Goal: Task Accomplishment & Management: Manage account settings

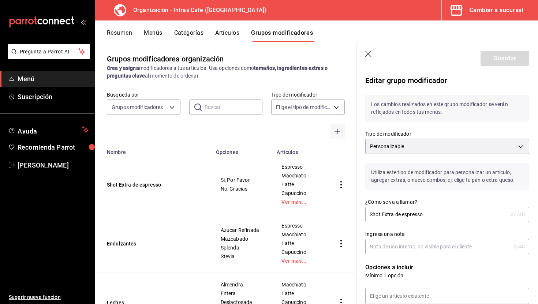
scroll to position [425, 0]
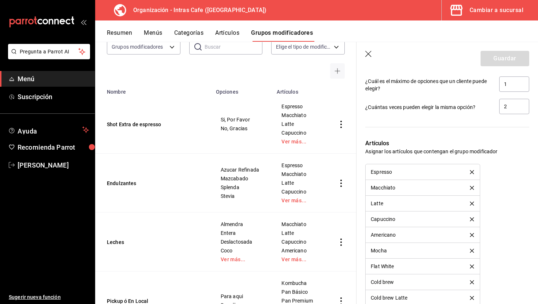
click at [125, 32] on button "Resumen" at bounding box center [119, 35] width 25 height 12
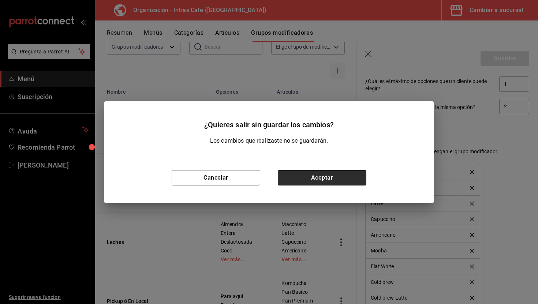
click at [327, 182] on button "Aceptar" at bounding box center [322, 177] width 89 height 15
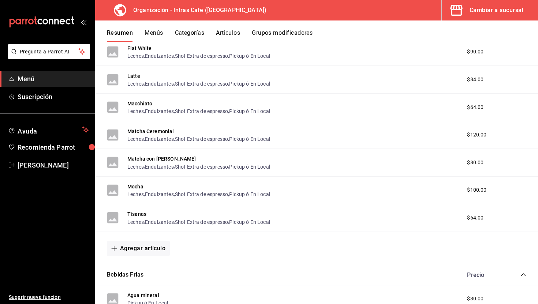
scroll to position [345, 0]
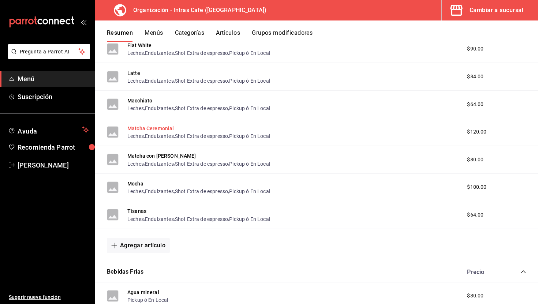
click at [171, 128] on button "Matcha Ceremonial" at bounding box center [150, 128] width 47 height 7
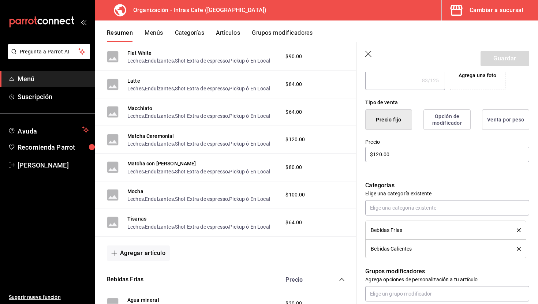
scroll to position [156, 0]
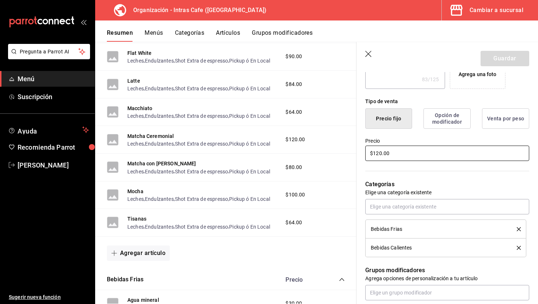
click at [398, 157] on input "$120.00" at bounding box center [447, 153] width 164 height 15
type textarea "x"
type input "$120.00"
type textarea "x"
type input "$120.00"
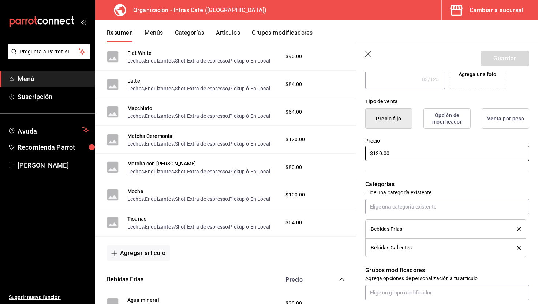
type textarea "x"
type input "$120.00"
type textarea "x"
type input "$12.00"
type textarea "x"
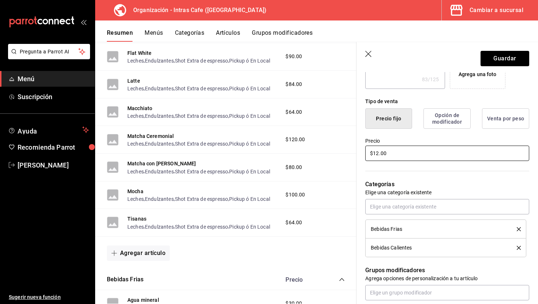
type input "$1.00"
type textarea "x"
type input "$10.00"
type textarea "x"
type input "$100.00"
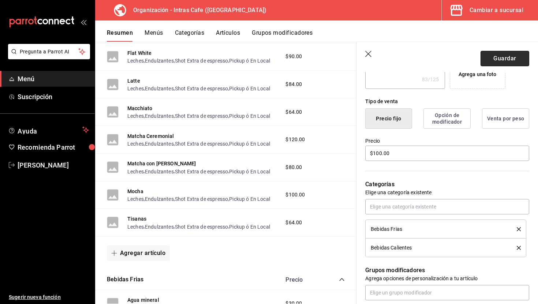
click at [512, 61] on button "Guardar" at bounding box center [505, 58] width 49 height 15
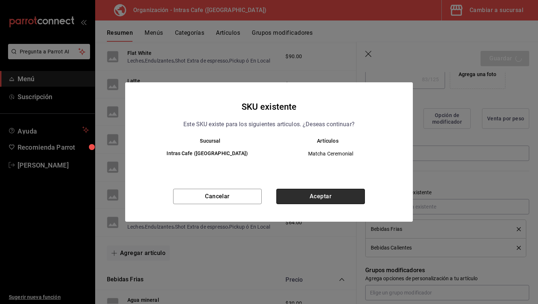
click at [310, 189] on button "Aceptar" at bounding box center [320, 196] width 89 height 15
type textarea "x"
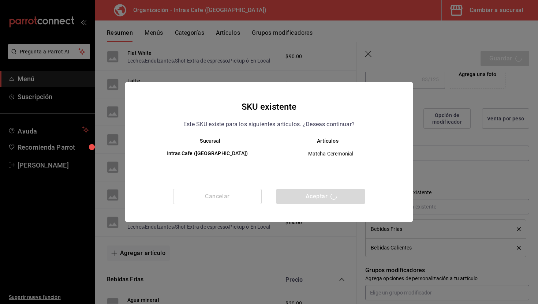
type textarea "x"
type input "AR-1755803646928"
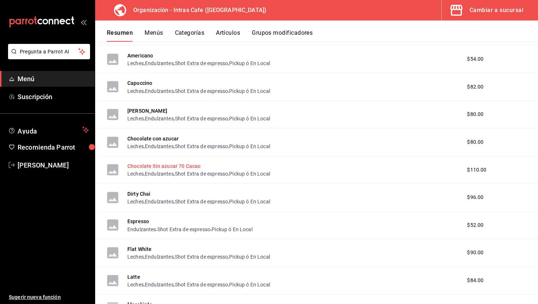
scroll to position [142, 0]
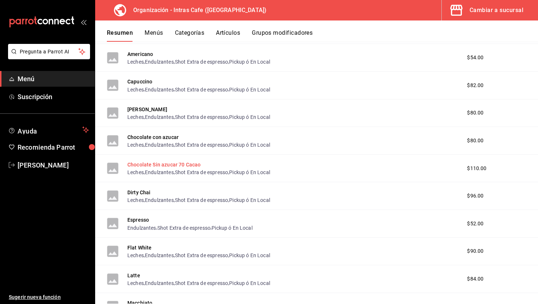
click at [188, 164] on button "Chocolate Sin azucar 70 Cacao" at bounding box center [163, 164] width 73 height 7
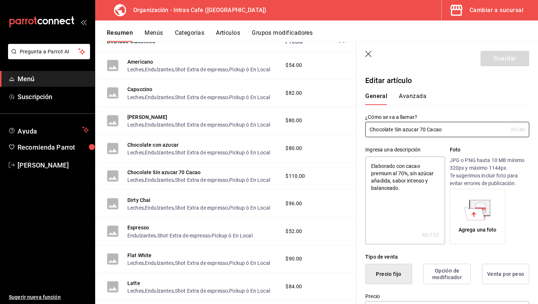
type textarea "x"
type input "$110.00"
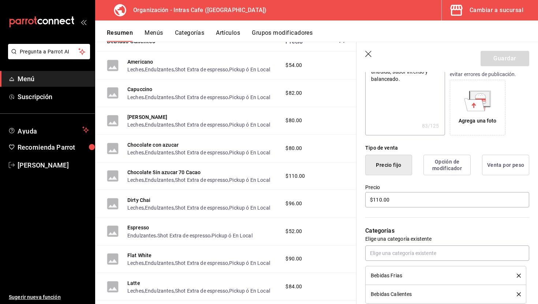
scroll to position [110, 0]
click at [395, 199] on input "$110.00" at bounding box center [447, 199] width 164 height 15
type textarea "x"
type input "$110.00"
type textarea "x"
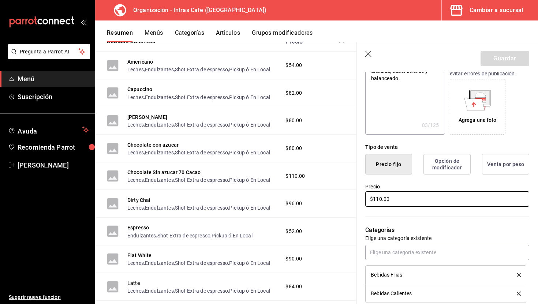
type input "$110.00"
type textarea "x"
type input "$110.00"
type textarea "x"
type input "$11.00"
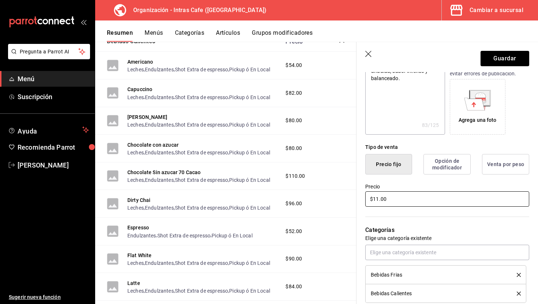
type textarea "x"
type input "$1.00"
type textarea "x"
type input "$10.00"
type textarea "x"
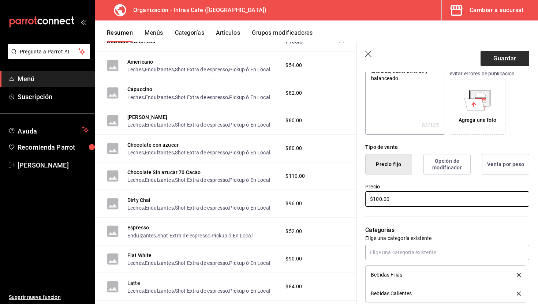
type input "$100.00"
click at [514, 56] on button "Guardar" at bounding box center [505, 58] width 49 height 15
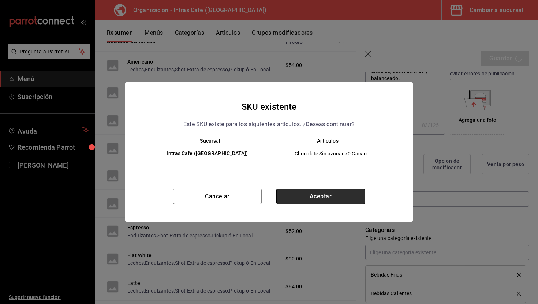
click at [359, 191] on button "Aceptar" at bounding box center [320, 196] width 89 height 15
type textarea "x"
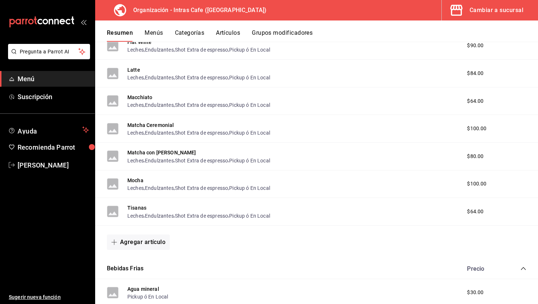
scroll to position [352, 0]
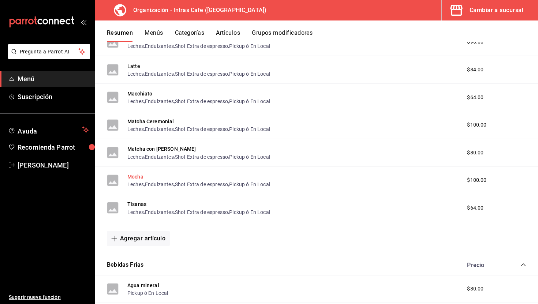
click at [142, 178] on button "Mocha" at bounding box center [135, 176] width 16 height 7
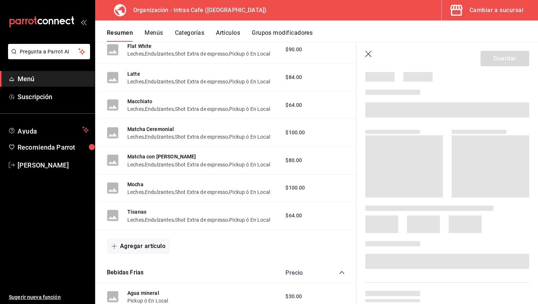
scroll to position [44, 0]
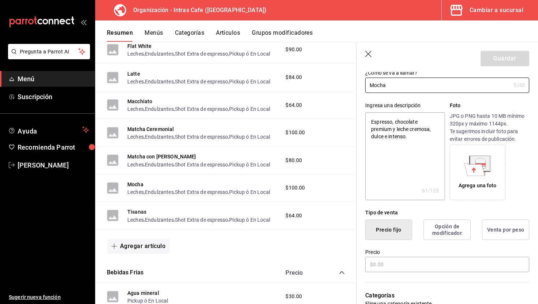
type textarea "x"
type input "$100.00"
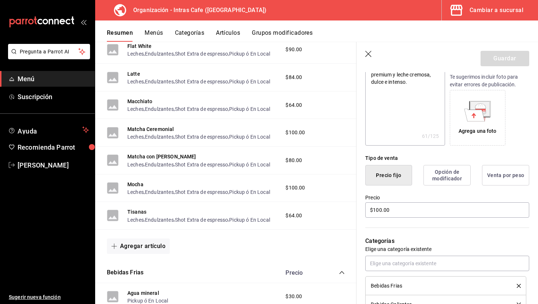
scroll to position [101, 0]
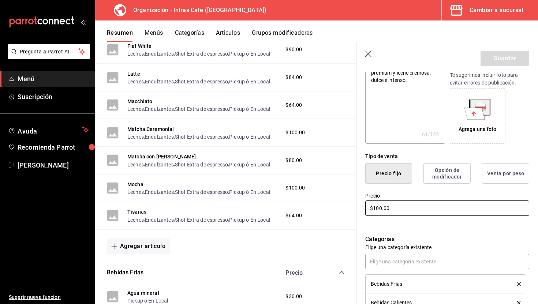
click at [380, 208] on input "$100.00" at bounding box center [447, 208] width 164 height 15
type textarea "x"
type input "$9.00"
type textarea "x"
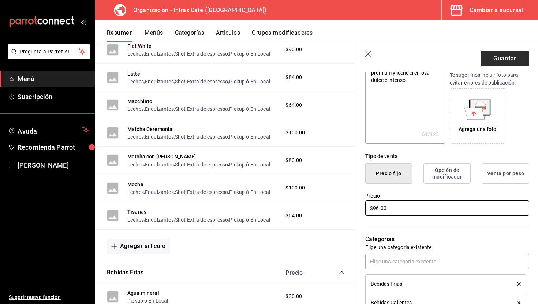
type input "$96.00"
click at [505, 57] on button "Guardar" at bounding box center [505, 58] width 49 height 15
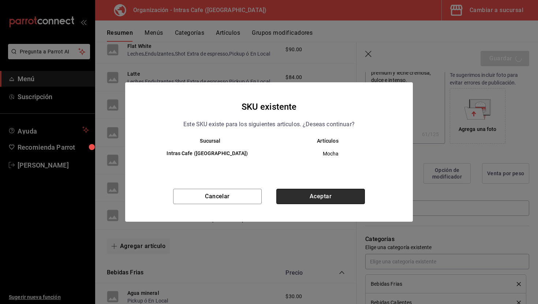
click at [342, 199] on button "Aceptar" at bounding box center [320, 196] width 89 height 15
type textarea "x"
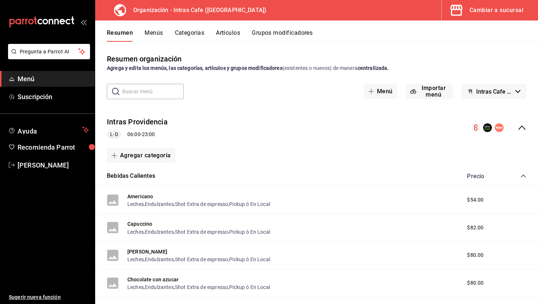
click at [272, 34] on button "Grupos modificadores" at bounding box center [282, 35] width 61 height 12
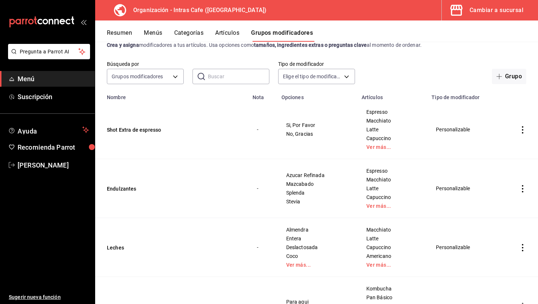
scroll to position [28, 0]
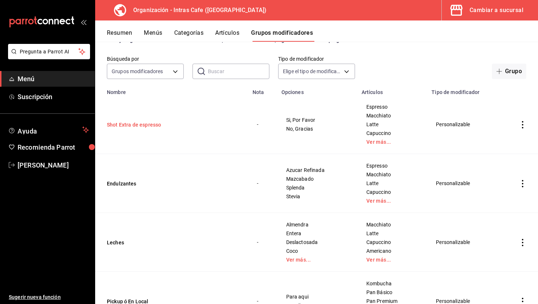
click at [142, 123] on button "Shot Extra de espresso" at bounding box center [151, 124] width 88 height 7
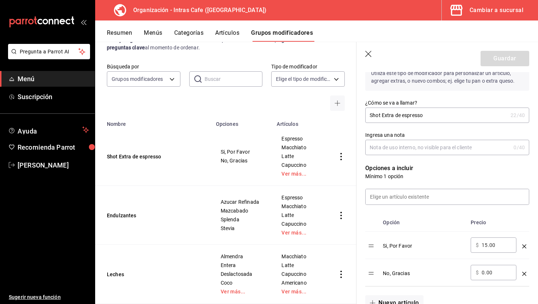
scroll to position [100, 0]
click at [495, 246] on input "15.00" at bounding box center [497, 244] width 30 height 7
type input "20.00"
click at [452, 239] on div "Si, Por Favor" at bounding box center [424, 243] width 82 height 12
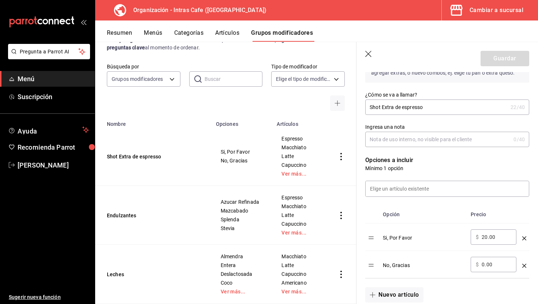
scroll to position [108, 0]
click at [498, 19] on button "Cambiar a sucursal" at bounding box center [487, 10] width 90 height 21
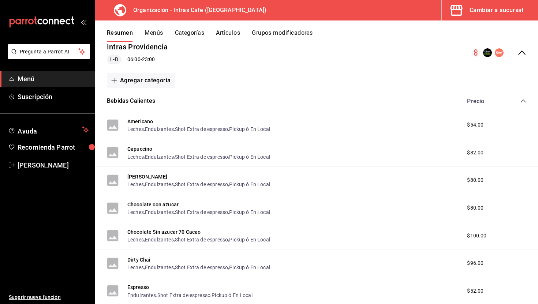
scroll to position [80, 0]
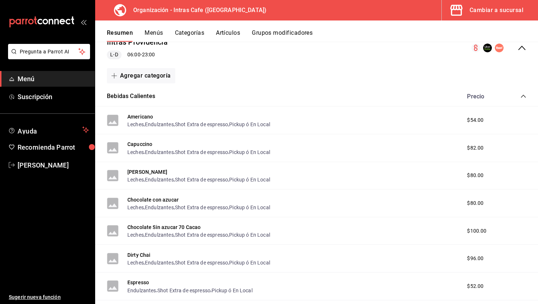
click at [291, 36] on button "Grupos modificadores" at bounding box center [282, 35] width 61 height 12
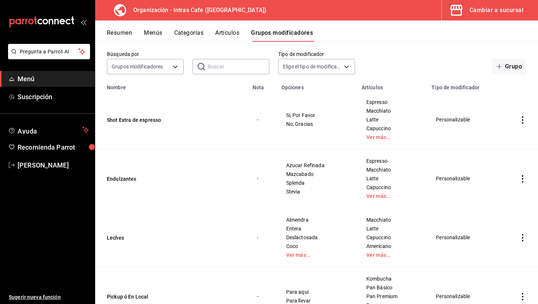
scroll to position [33, 0]
click at [159, 120] on button "Shot Extra de espresso" at bounding box center [151, 119] width 88 height 7
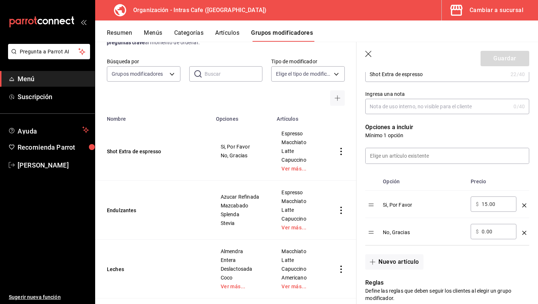
scroll to position [143, 0]
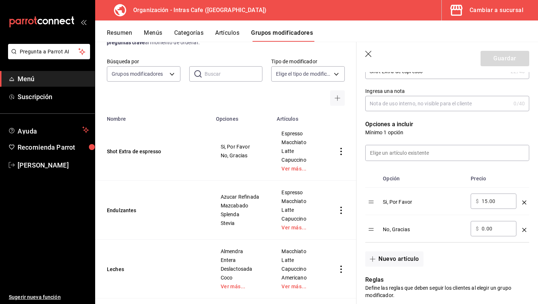
click at [497, 201] on input "15.00" at bounding box center [497, 201] width 30 height 7
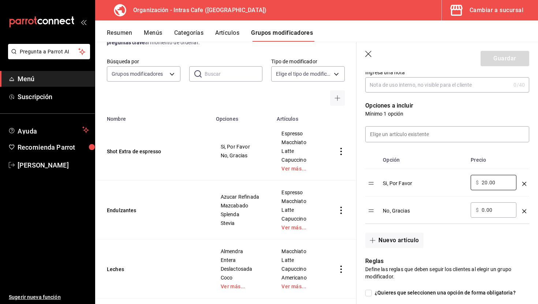
scroll to position [168, 0]
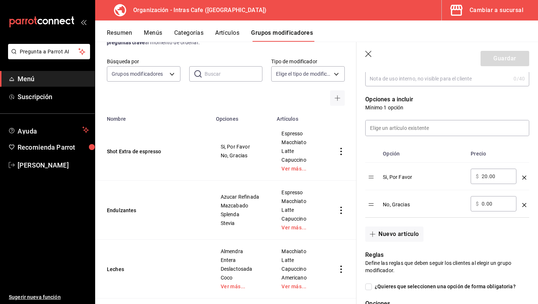
type input "2.00"
type input "20.00"
click at [457, 161] on th "Opción" at bounding box center [424, 154] width 88 height 18
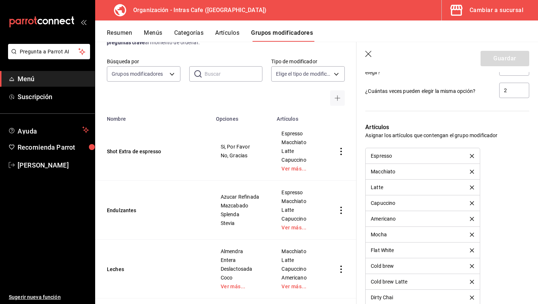
scroll to position [443, 0]
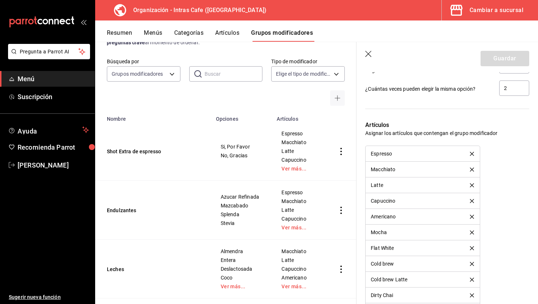
click at [368, 53] on icon "button" at bounding box center [368, 54] width 7 height 7
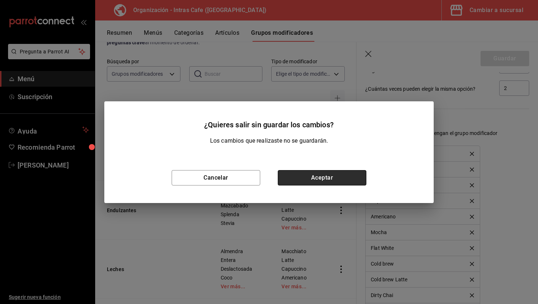
click at [336, 185] on button "Aceptar" at bounding box center [322, 177] width 89 height 15
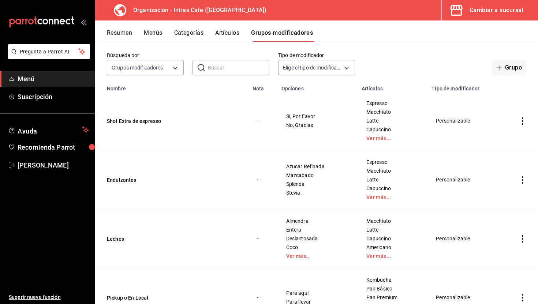
scroll to position [30, 0]
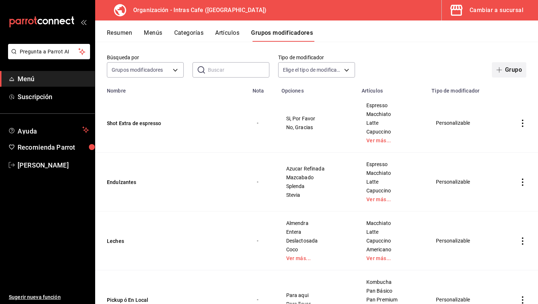
click at [502, 66] on button "Grupo" at bounding box center [509, 69] width 34 height 15
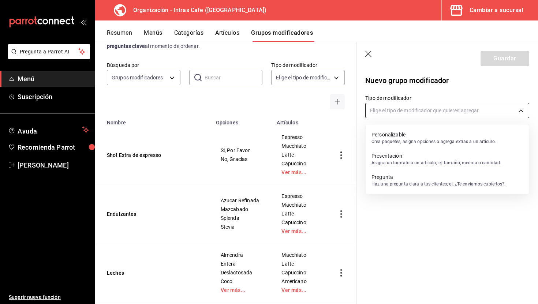
click at [397, 111] on body "Pregunta a Parrot AI Menú Suscripción Ayuda Recomienda Parrot [PERSON_NAME] Sug…" at bounding box center [269, 152] width 538 height 304
click at [412, 142] on p "Crea paquetes, asigna opciones o agrega extras a un artículo." at bounding box center [434, 141] width 125 height 7
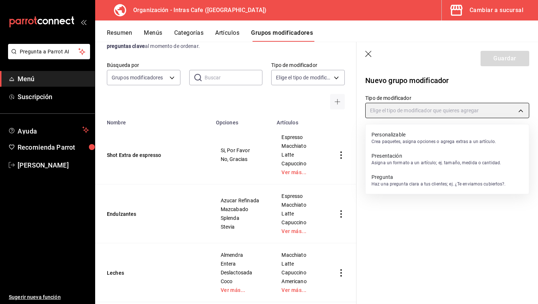
type input "CUSTOMIZABLE"
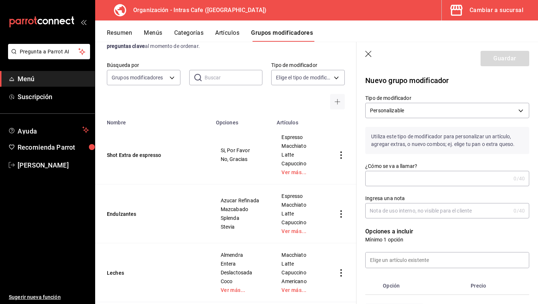
click at [411, 175] on input "¿Cómo se va a llamar?" at bounding box center [437, 178] width 145 height 15
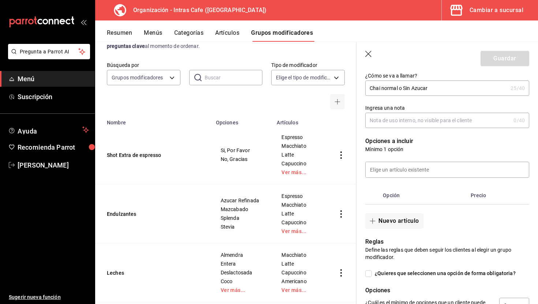
scroll to position [92, 0]
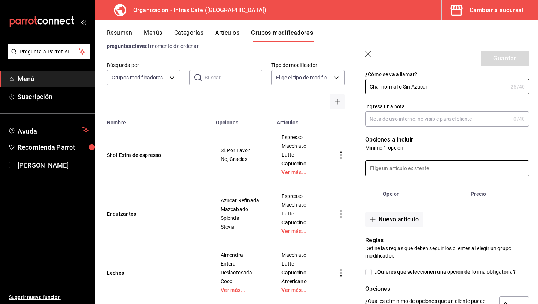
type input "Chai normal o Sin Azucar"
click at [415, 171] on input at bounding box center [447, 168] width 163 height 15
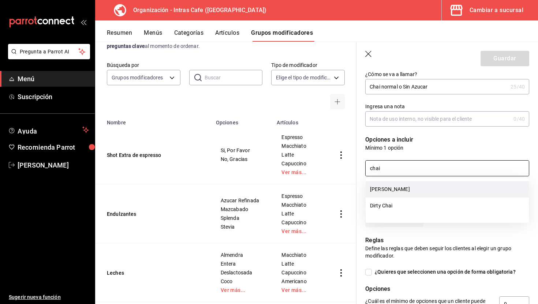
click at [405, 189] on li "[PERSON_NAME]" at bounding box center [447, 189] width 163 height 16
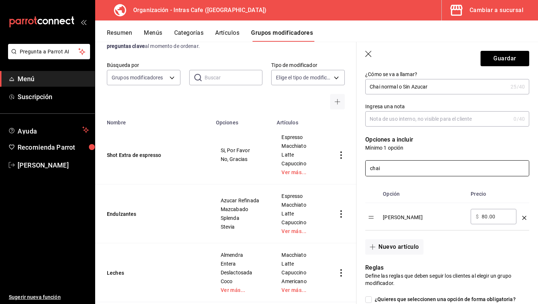
click at [404, 172] on input "chai" at bounding box center [447, 168] width 163 height 15
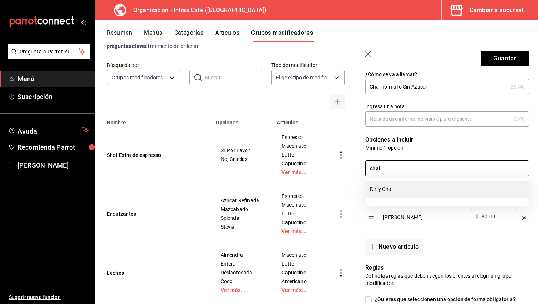
click at [399, 189] on li "Dirty Chai" at bounding box center [447, 189] width 163 height 16
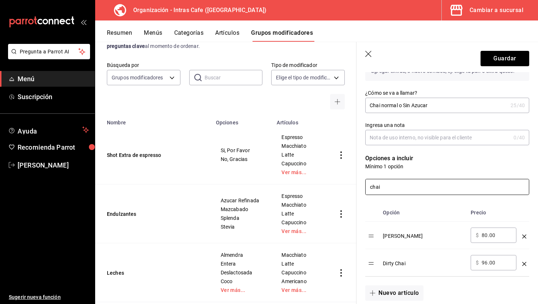
scroll to position [74, 0]
type input "chai"
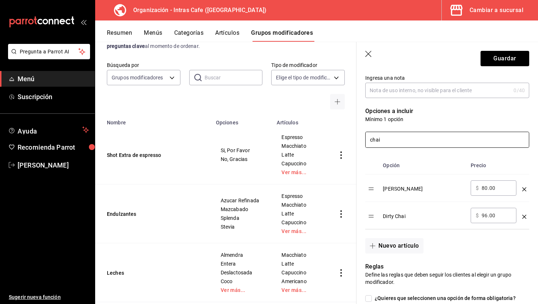
scroll to position [121, 0]
click at [398, 141] on input "chai" at bounding box center [447, 139] width 163 height 15
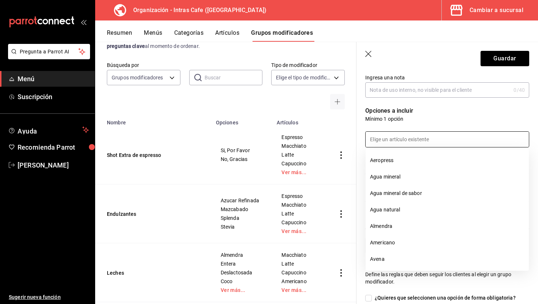
click at [430, 118] on p "Mínimo 1 opción" at bounding box center [447, 118] width 164 height 7
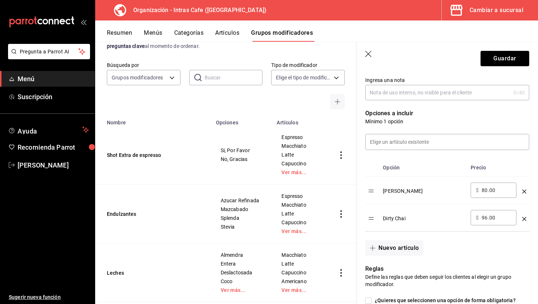
scroll to position [119, 0]
click at [484, 192] on input "80.00" at bounding box center [497, 189] width 30 height 7
click at [454, 182] on div "[PERSON_NAME]" at bounding box center [424, 188] width 82 height 12
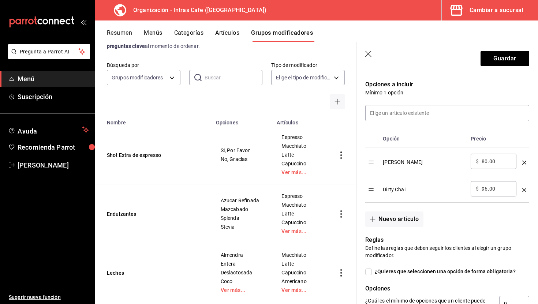
scroll to position [148, 0]
click at [499, 60] on button "Guardar" at bounding box center [505, 58] width 49 height 15
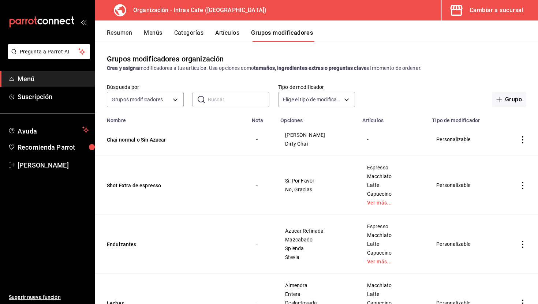
click at [524, 138] on icon "actions" at bounding box center [522, 139] width 7 height 7
click at [492, 157] on span "Editar" at bounding box center [500, 157] width 19 height 8
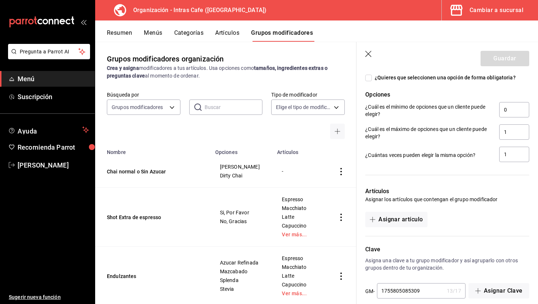
scroll to position [387, 0]
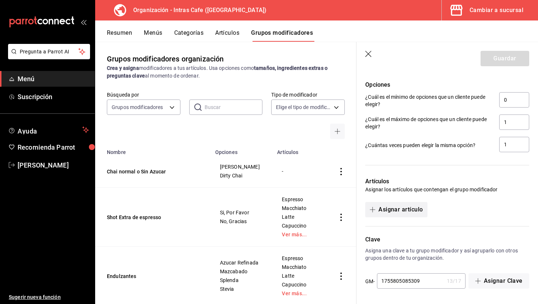
click at [408, 211] on button "Asignar artículo" at bounding box center [396, 209] width 62 height 15
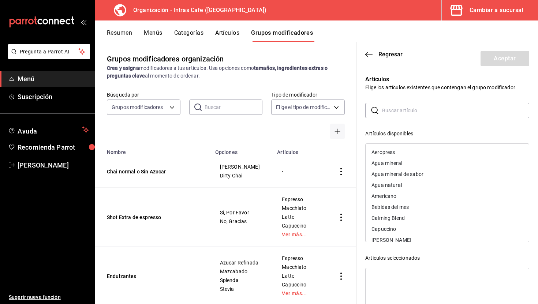
click at [421, 112] on input "text" at bounding box center [455, 110] width 147 height 15
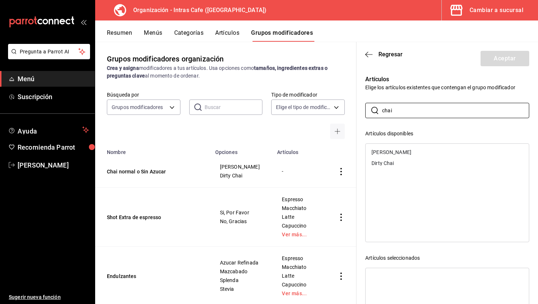
type input "chai"
click at [408, 152] on div "[PERSON_NAME]" at bounding box center [447, 152] width 163 height 11
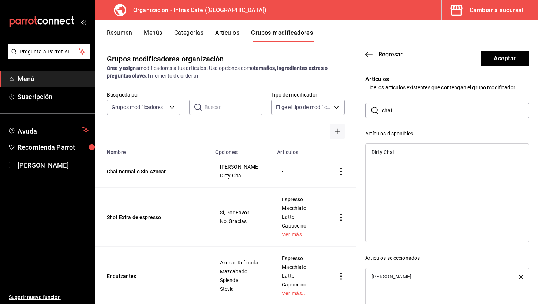
click at [407, 156] on div "Dirty Chai" at bounding box center [447, 152] width 163 height 11
click at [495, 55] on button "Aceptar" at bounding box center [505, 58] width 49 height 15
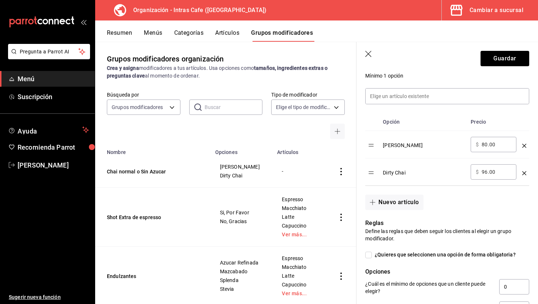
scroll to position [200, 0]
click at [525, 146] on icon "optionsTable" at bounding box center [525, 146] width 4 height 4
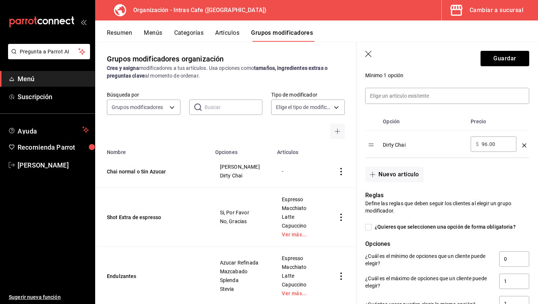
click at [525, 146] on icon "optionsTable" at bounding box center [525, 146] width 4 height 4
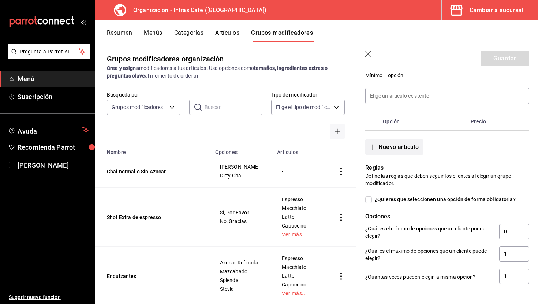
click at [407, 146] on button "Nuevo artículo" at bounding box center [394, 147] width 58 height 15
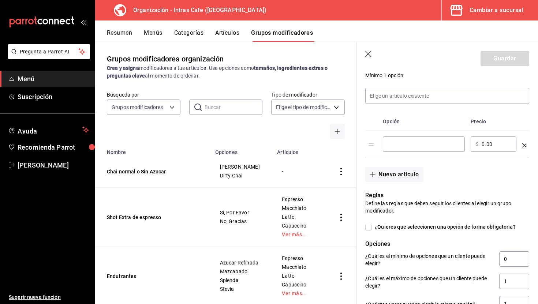
click at [417, 142] on input "optionsTable" at bounding box center [424, 144] width 72 height 7
type input "Chai Clásico"
click at [486, 144] on input "0.00" at bounding box center [497, 144] width 30 height 7
click at [392, 173] on button "Nuevo artículo" at bounding box center [394, 174] width 58 height 15
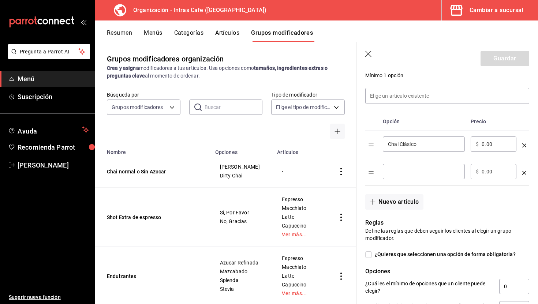
click at [406, 175] on input "optionsTable" at bounding box center [424, 171] width 72 height 7
click at [410, 171] on input "Chai Sin azucar" at bounding box center [424, 171] width 72 height 7
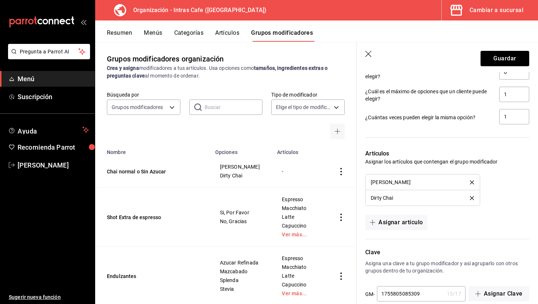
scroll to position [428, 0]
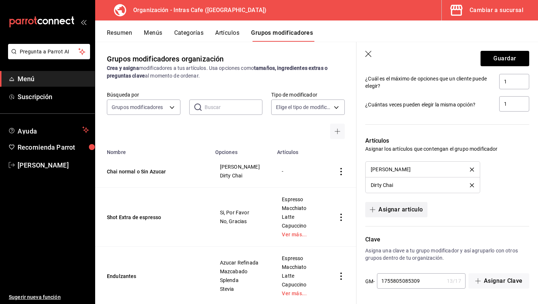
type input "Chai Sin azucar"
click at [406, 209] on button "Asignar artículo" at bounding box center [396, 209] width 62 height 15
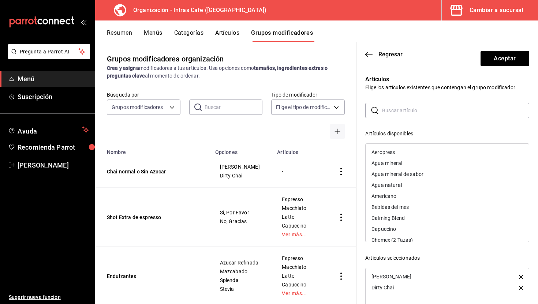
click at [424, 115] on input "text" at bounding box center [455, 110] width 147 height 15
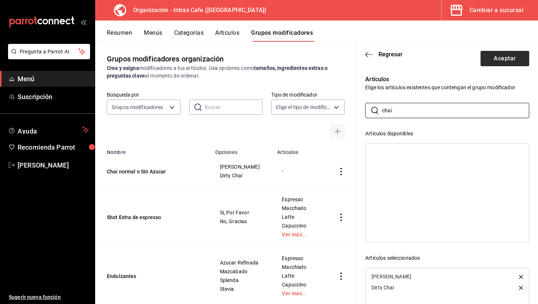
type input "chai"
click at [502, 53] on button "Aceptar" at bounding box center [505, 58] width 49 height 15
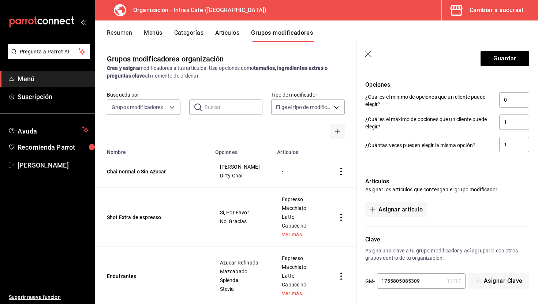
scroll to position [387, 0]
click at [502, 61] on button "Guardar" at bounding box center [505, 58] width 49 height 15
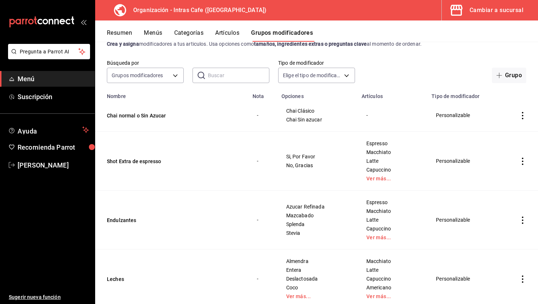
scroll to position [25, 0]
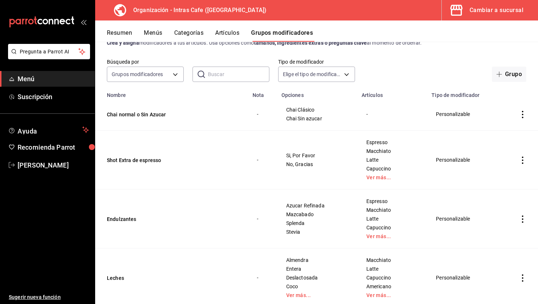
click at [523, 114] on icon "actions" at bounding box center [522, 114] width 1 height 7
click at [489, 128] on div at bounding box center [484, 131] width 13 height 9
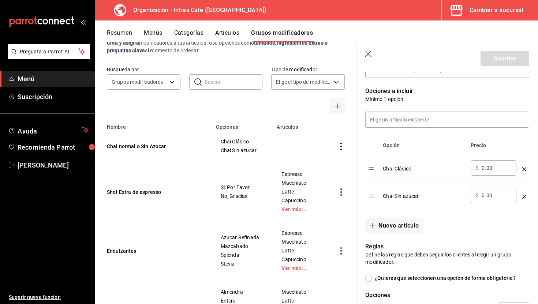
scroll to position [177, 0]
click at [525, 170] on icon "optionsTable" at bounding box center [525, 169] width 4 height 4
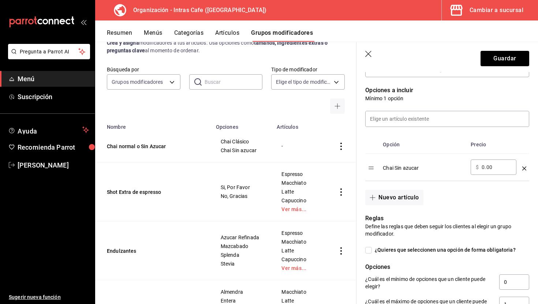
click at [525, 169] on icon "optionsTable" at bounding box center [525, 169] width 4 height 4
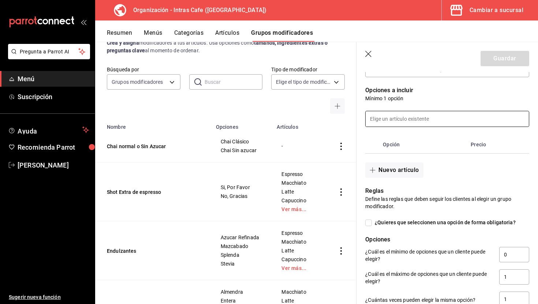
click at [438, 124] on input at bounding box center [447, 118] width 163 height 15
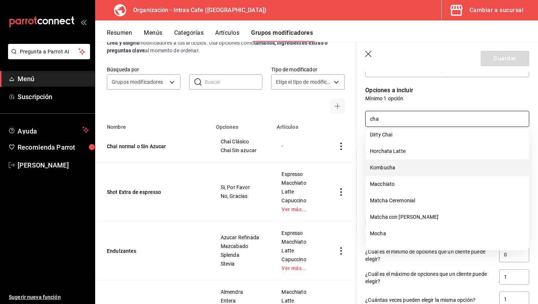
scroll to position [0, 0]
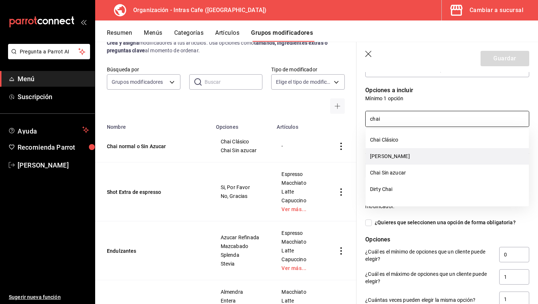
click at [401, 159] on li "[PERSON_NAME]" at bounding box center [447, 156] width 163 height 16
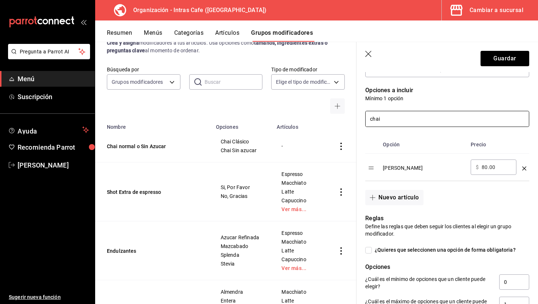
click at [405, 123] on input "chai" at bounding box center [447, 118] width 163 height 15
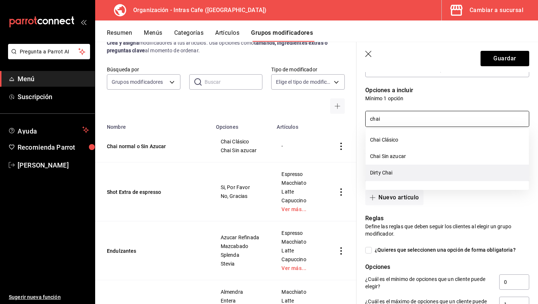
click at [398, 170] on li "Dirty Chai" at bounding box center [447, 173] width 163 height 16
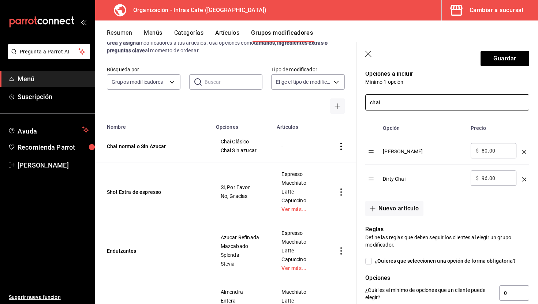
scroll to position [194, 0]
type input "chai"
click at [503, 60] on button "Guardar" at bounding box center [505, 58] width 49 height 15
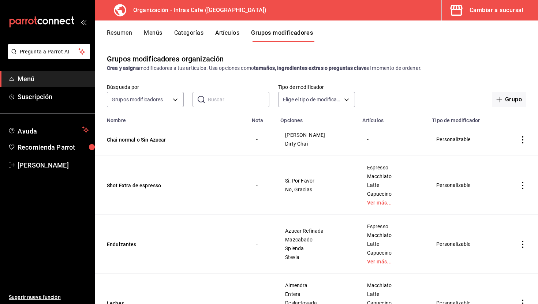
click at [523, 139] on icon "actions" at bounding box center [522, 139] width 7 height 7
click at [488, 157] on div at bounding box center [484, 157] width 13 height 9
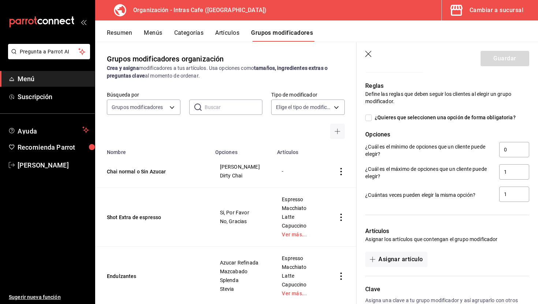
scroll to position [387, 0]
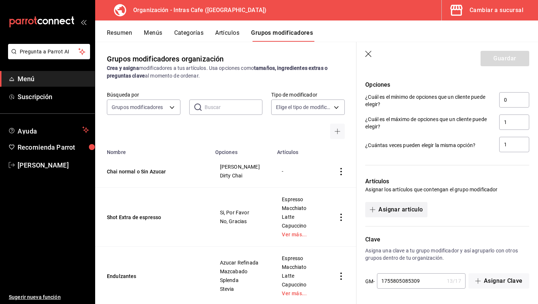
click at [410, 211] on button "Asignar artículo" at bounding box center [396, 209] width 62 height 15
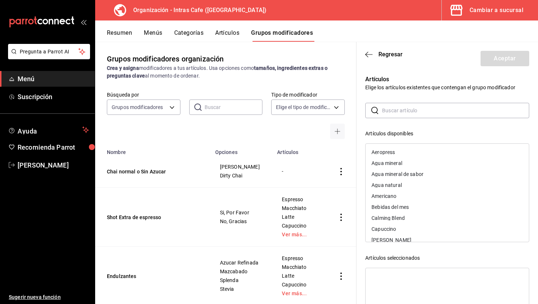
click at [427, 114] on input "text" at bounding box center [455, 110] width 147 height 15
type input "chai"
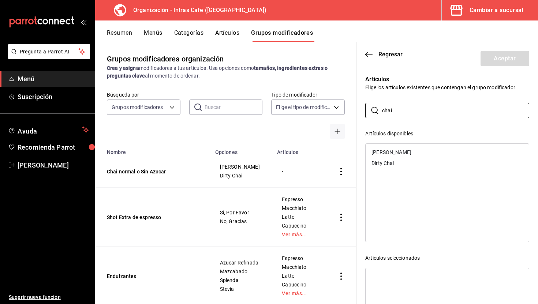
click at [398, 151] on div "[PERSON_NAME]" at bounding box center [447, 152] width 163 height 11
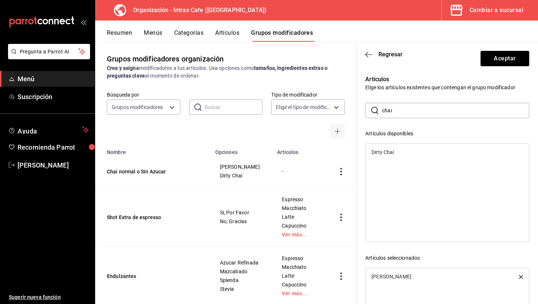
click at [398, 156] on div "Dirty Chai" at bounding box center [447, 152] width 163 height 11
click at [510, 59] on button "Aceptar" at bounding box center [505, 58] width 49 height 15
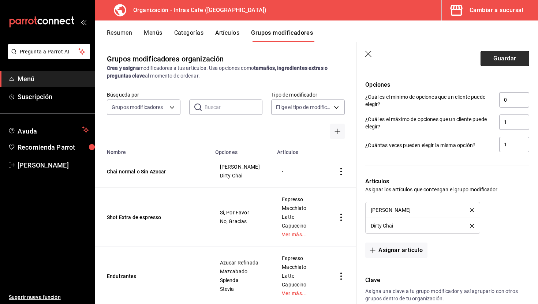
click at [511, 61] on button "Guardar" at bounding box center [505, 58] width 49 height 15
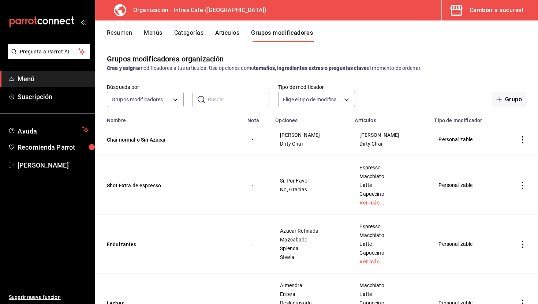
click at [524, 140] on icon "actions" at bounding box center [522, 139] width 7 height 7
click at [494, 155] on span "Editar" at bounding box center [500, 157] width 19 height 8
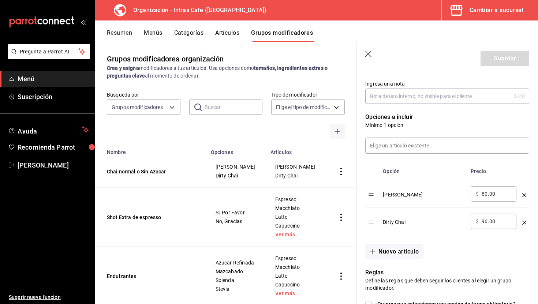
scroll to position [151, 0]
click at [525, 194] on icon "optionsTable" at bounding box center [525, 195] width 4 height 4
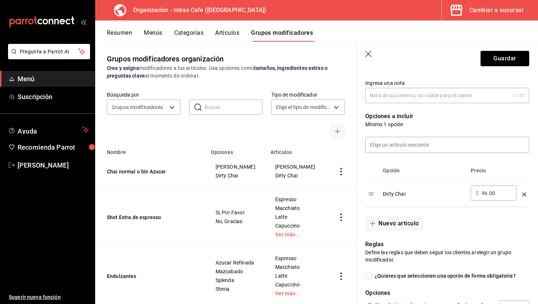
click at [525, 194] on icon "optionsTable" at bounding box center [525, 195] width 4 height 4
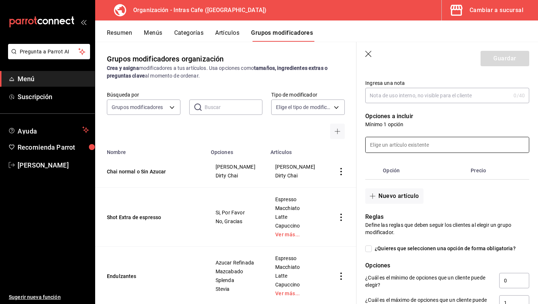
click at [434, 146] on input at bounding box center [447, 144] width 163 height 15
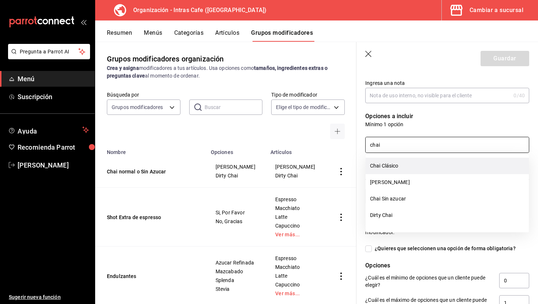
click at [423, 168] on li "Chai Clásico" at bounding box center [447, 166] width 163 height 16
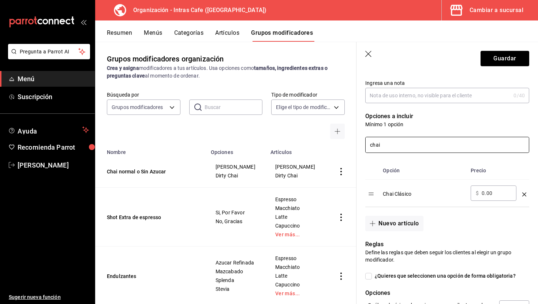
click at [451, 150] on input "chai" at bounding box center [447, 144] width 163 height 15
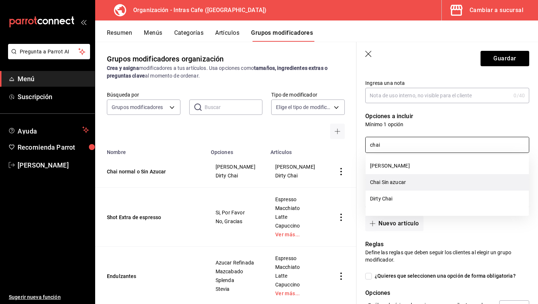
click at [419, 181] on li "Chai Sin azucar" at bounding box center [447, 182] width 163 height 16
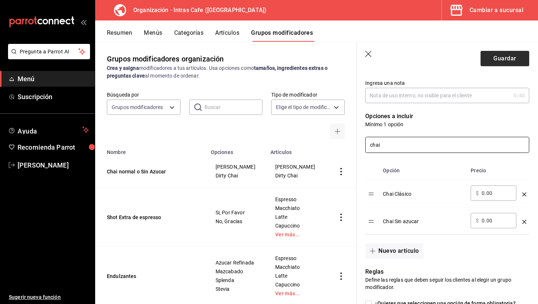
type input "chai"
click at [498, 64] on button "Guardar" at bounding box center [505, 58] width 49 height 15
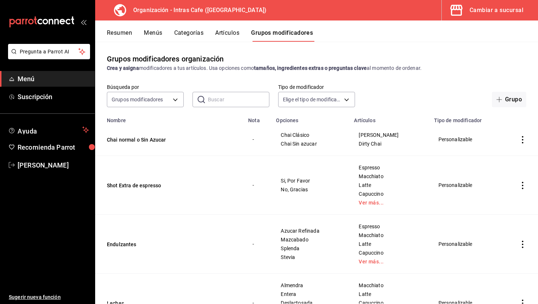
click at [524, 140] on icon "actions" at bounding box center [522, 139] width 7 height 7
click at [502, 157] on span "Editar" at bounding box center [500, 157] width 19 height 8
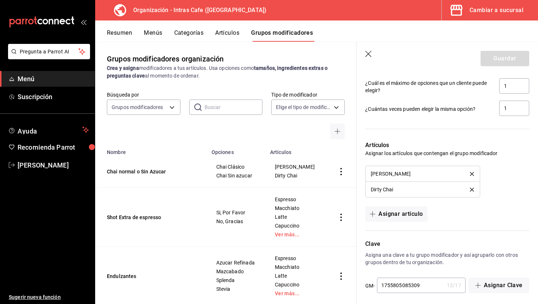
scroll to position [428, 0]
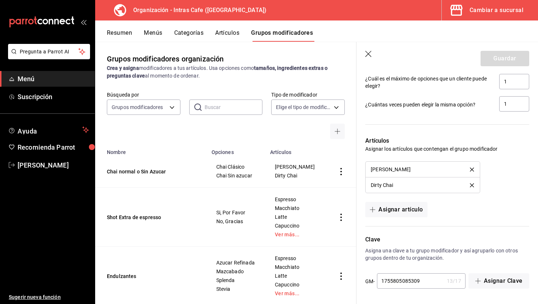
click at [368, 52] on icon "button" at bounding box center [368, 54] width 7 height 7
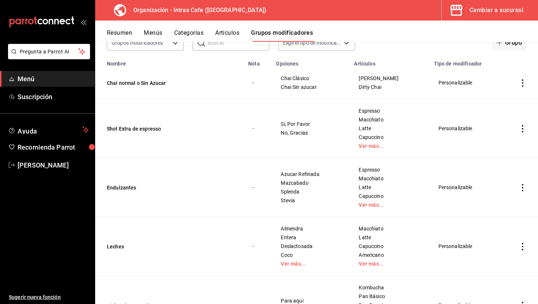
scroll to position [61, 0]
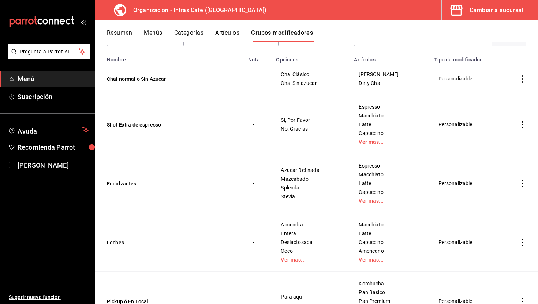
click at [520, 82] on icon "actions" at bounding box center [522, 78] width 7 height 7
click at [495, 95] on span "Editar" at bounding box center [500, 96] width 19 height 8
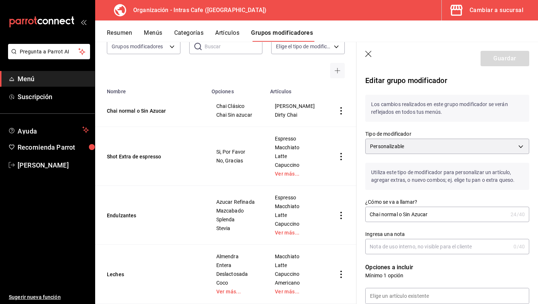
click at [384, 214] on input "Chai normal o Sin Azucar" at bounding box center [436, 214] width 142 height 15
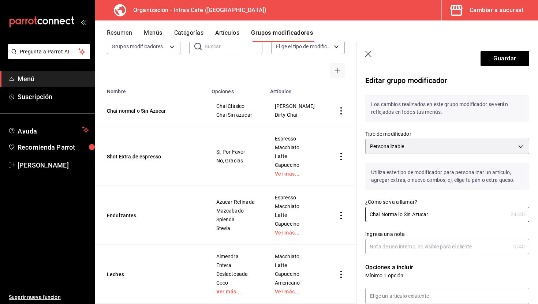
type input "Chai Normal o Sin Azucar"
click at [395, 245] on input "Ingresa una nota" at bounding box center [437, 246] width 145 height 15
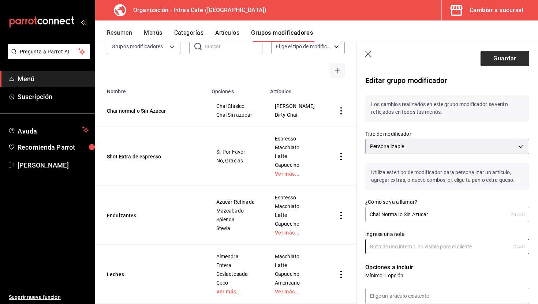
click at [501, 62] on button "Guardar" at bounding box center [505, 58] width 49 height 15
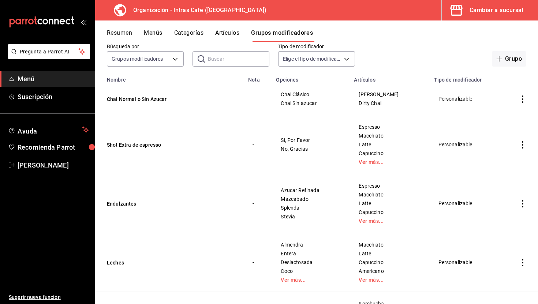
scroll to position [42, 0]
click at [523, 144] on icon "actions" at bounding box center [522, 143] width 7 height 7
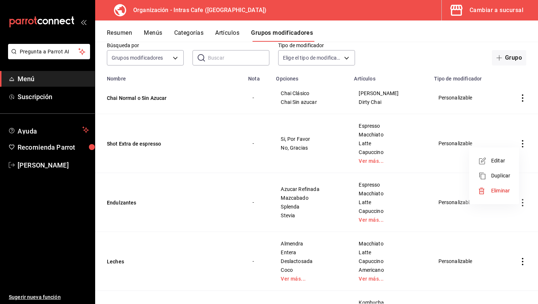
click at [501, 160] on span "Editar" at bounding box center [500, 161] width 19 height 8
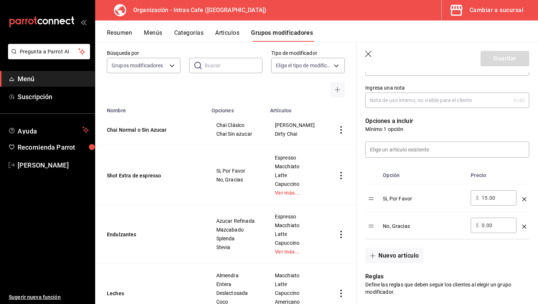
scroll to position [165, 0]
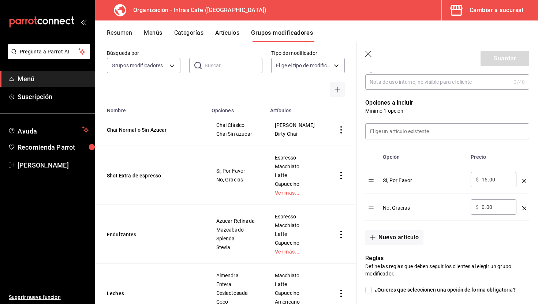
click at [488, 179] on input "15.00" at bounding box center [497, 179] width 30 height 7
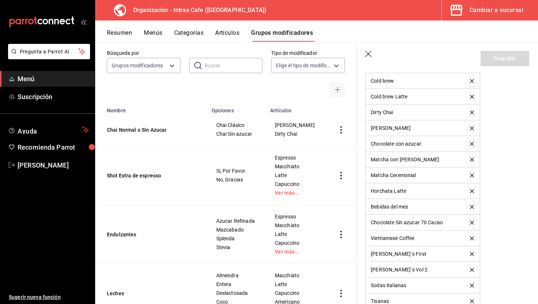
scroll to position [635, 0]
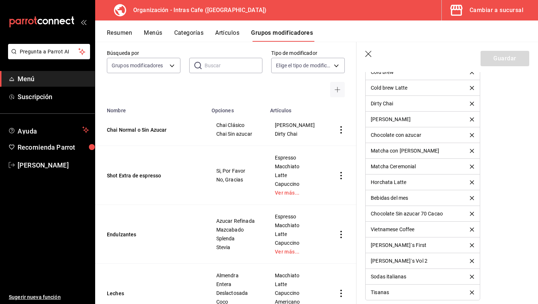
click at [473, 134] on icon "delete" at bounding box center [472, 135] width 4 height 4
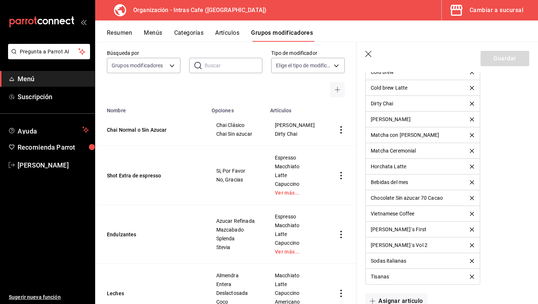
click at [473, 135] on icon "delete" at bounding box center [472, 135] width 4 height 4
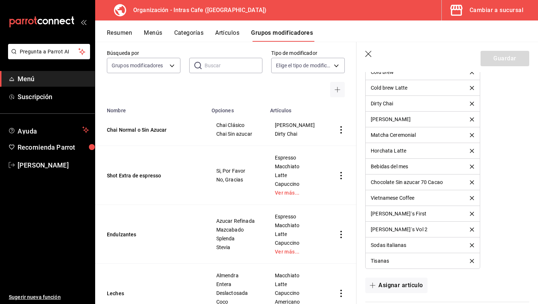
click at [473, 135] on icon "delete" at bounding box center [472, 135] width 4 height 4
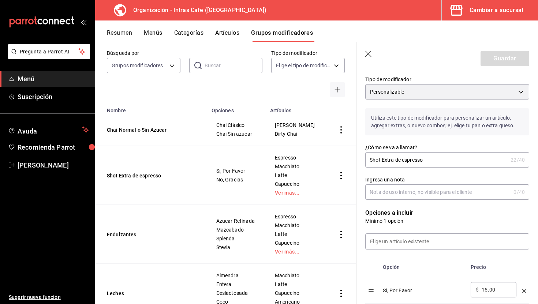
scroll to position [0, 0]
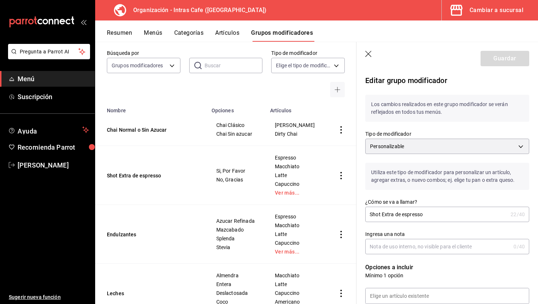
click at [501, 57] on div "Guardar" at bounding box center [505, 58] width 49 height 15
click at [493, 61] on div "Guardar" at bounding box center [505, 58] width 49 height 15
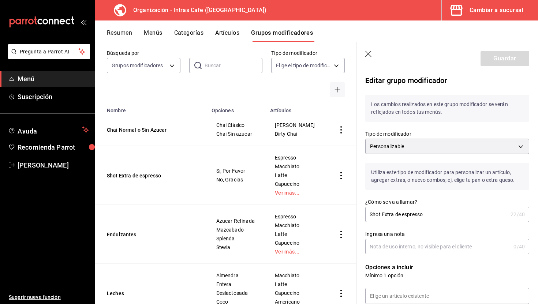
click at [372, 52] on icon "button" at bounding box center [368, 54] width 7 height 7
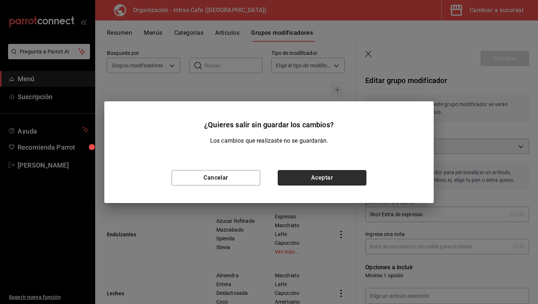
click at [319, 178] on button "Aceptar" at bounding box center [322, 177] width 89 height 15
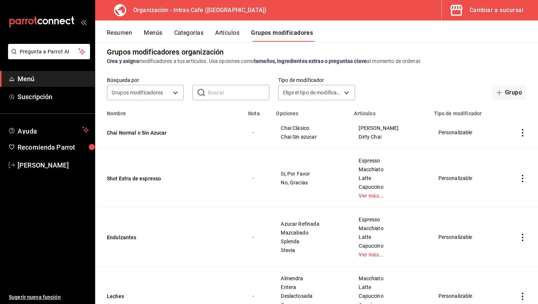
scroll to position [6, 0]
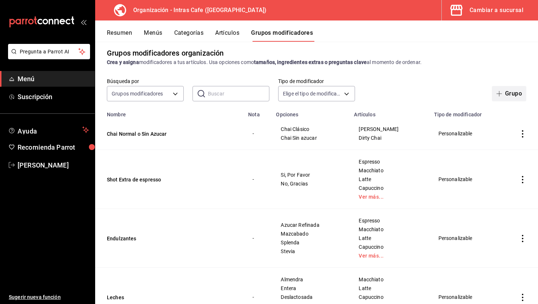
click at [504, 96] on span "button" at bounding box center [501, 94] width 9 height 6
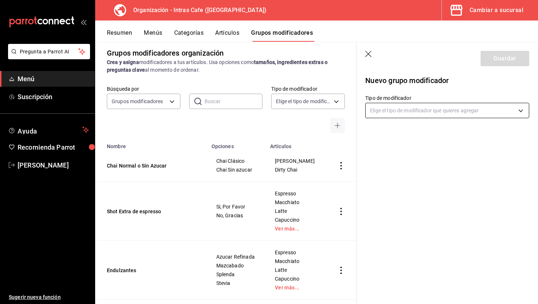
click at [426, 112] on body "Pregunta a Parrot AI Menú Suscripción Ayuda Recomienda Parrot [PERSON_NAME] Sug…" at bounding box center [269, 152] width 538 height 304
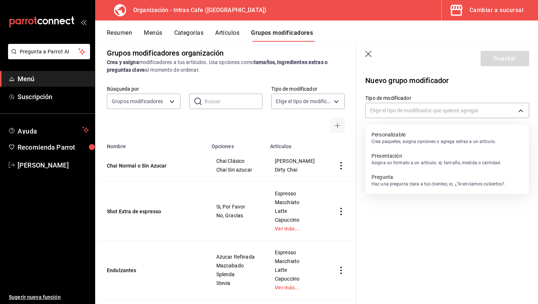
click at [420, 135] on p "Personalizable" at bounding box center [434, 134] width 125 height 7
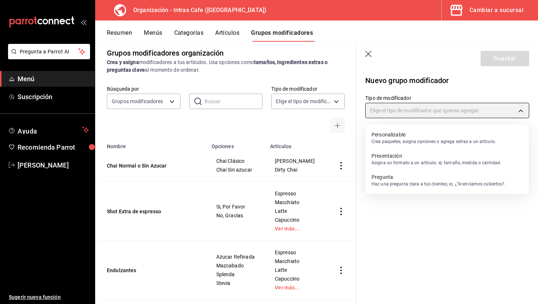
type input "CUSTOMIZABLE"
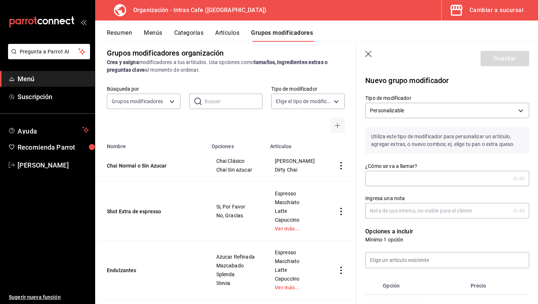
click at [415, 178] on input "¿Cómo se va a llamar?" at bounding box center [437, 178] width 145 height 15
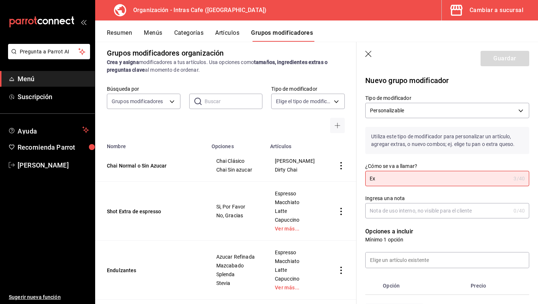
type input "E"
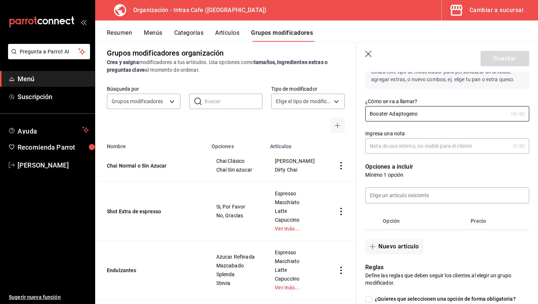
scroll to position [68, 0]
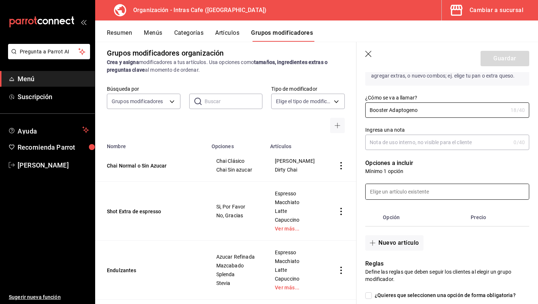
type input "Booster Adaptogeno"
click at [409, 197] on input at bounding box center [447, 191] width 163 height 15
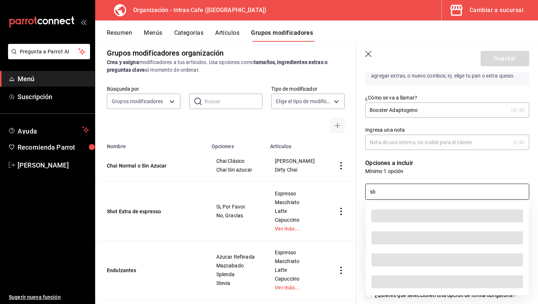
scroll to position [0, 0]
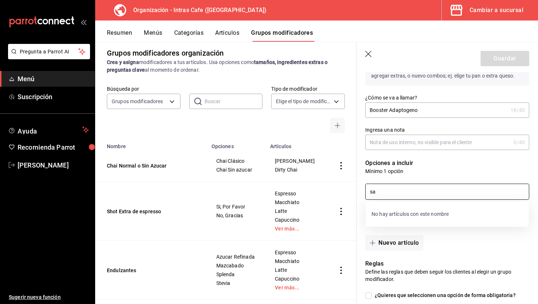
type input "sab"
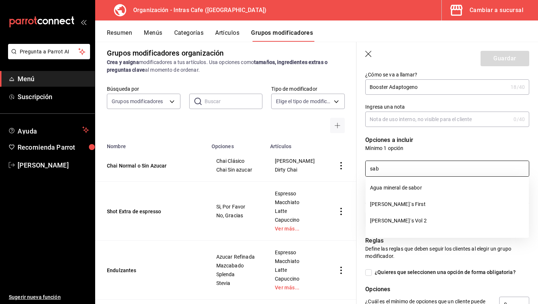
scroll to position [93, 0]
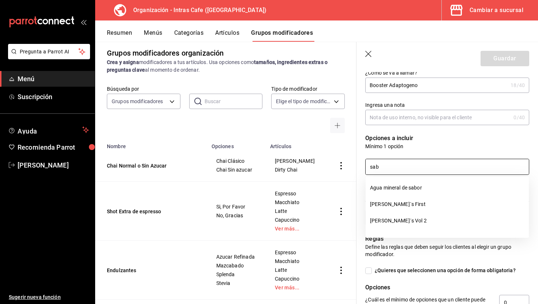
click at [412, 168] on input "sab" at bounding box center [447, 166] width 163 height 15
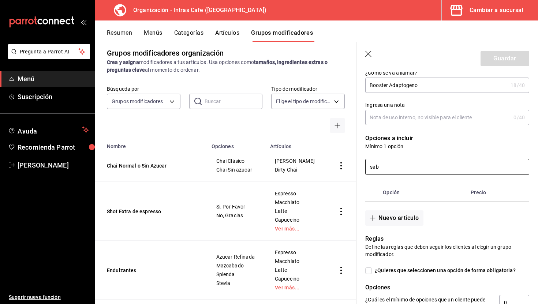
click at [412, 168] on input "sab" at bounding box center [447, 166] width 163 height 15
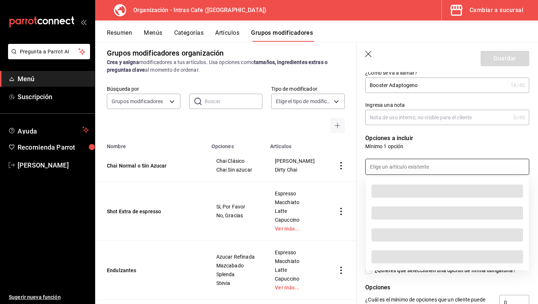
click at [432, 141] on p "Opciones a incluir" at bounding box center [447, 138] width 164 height 9
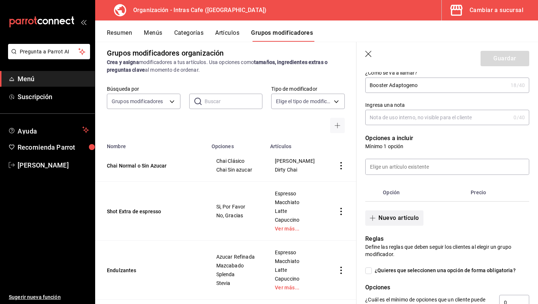
click at [403, 217] on button "Nuevo artículo" at bounding box center [394, 218] width 58 height 15
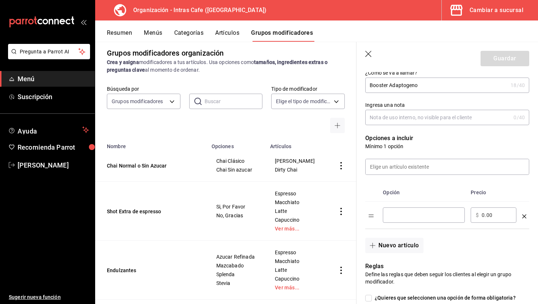
click at [409, 220] on div "​" at bounding box center [424, 215] width 82 height 15
type input "Extra focus"
click at [395, 247] on button "Nuevo artículo" at bounding box center [394, 245] width 58 height 15
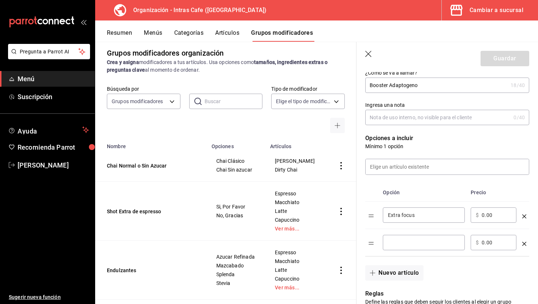
click at [411, 242] on input "optionsTable" at bounding box center [424, 242] width 72 height 7
click at [403, 243] on input "Extra calming" at bounding box center [424, 242] width 72 height 7
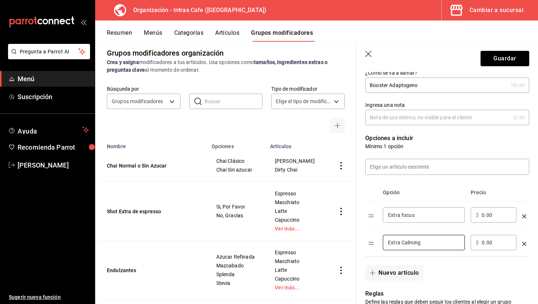
type input "Extra Calming"
click at [403, 217] on input "Extra focus" at bounding box center [424, 215] width 72 height 7
type input "Extra Focus"
click at [491, 215] on input "0.00" at bounding box center [497, 215] width 30 height 7
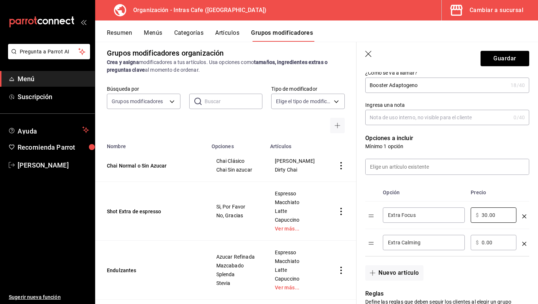
type input "30.00"
click at [480, 244] on div "​ $ 0.00 ​" at bounding box center [494, 242] width 46 height 15
click at [486, 248] on div "​ $ 0.00 ​" at bounding box center [494, 242] width 46 height 15
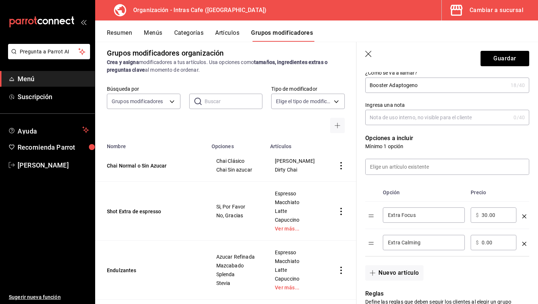
click at [493, 241] on input "0.00" at bounding box center [497, 242] width 30 height 7
type input "30.00"
click at [468, 231] on td "​ $ 30.00 ​" at bounding box center [494, 242] width 52 height 27
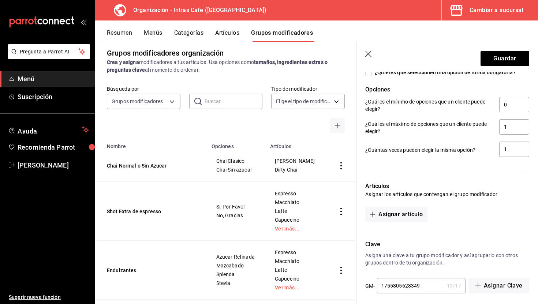
scroll to position [351, 0]
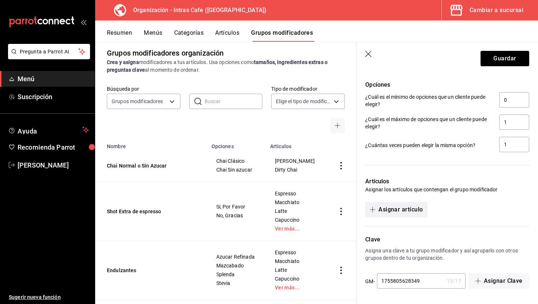
click at [406, 209] on button "Asignar artículo" at bounding box center [396, 209] width 62 height 15
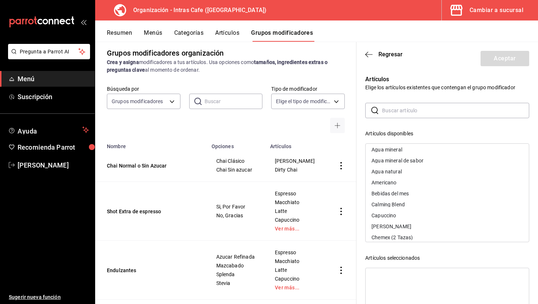
scroll to position [0, 0]
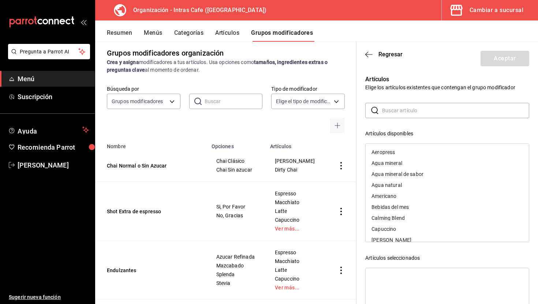
click at [411, 163] on div "Agua mineral" at bounding box center [447, 163] width 163 height 11
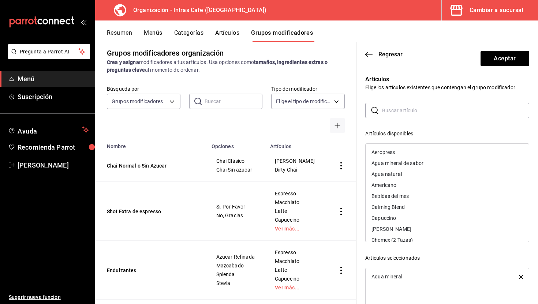
click at [405, 175] on div "Agua natural" at bounding box center [447, 174] width 163 height 11
click at [405, 175] on div "Americano" at bounding box center [447, 174] width 163 height 11
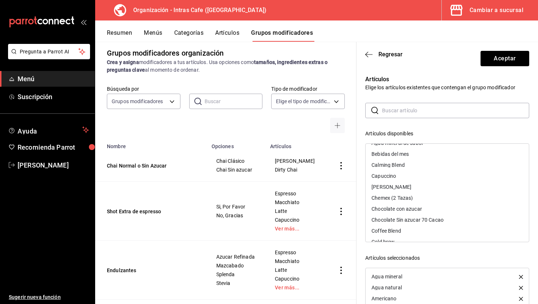
scroll to position [21, 0]
click at [409, 178] on div "Capuccino" at bounding box center [447, 175] width 163 height 11
click at [407, 177] on div "[PERSON_NAME]" at bounding box center [447, 175] width 163 height 11
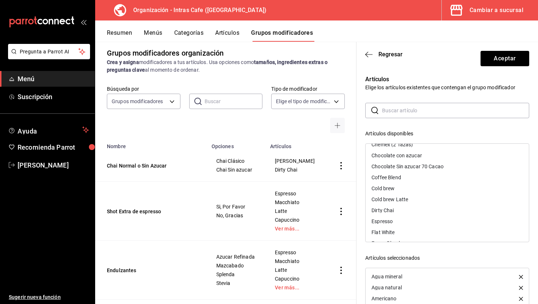
scroll to position [54, 0]
click at [406, 189] on div "Cold brew" at bounding box center [447, 186] width 163 height 11
click at [410, 189] on div "Cold brew Latte" at bounding box center [447, 186] width 163 height 11
click at [405, 188] on div "Dirty Chai" at bounding box center [447, 186] width 163 height 11
click at [402, 200] on div "Flat White" at bounding box center [447, 197] width 163 height 11
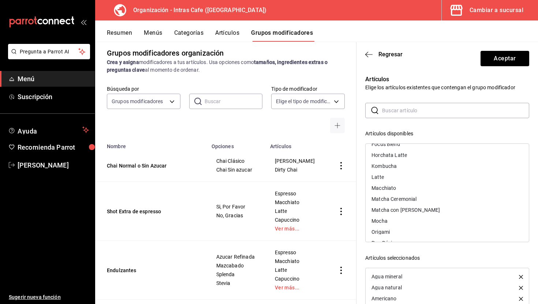
scroll to position [110, 0]
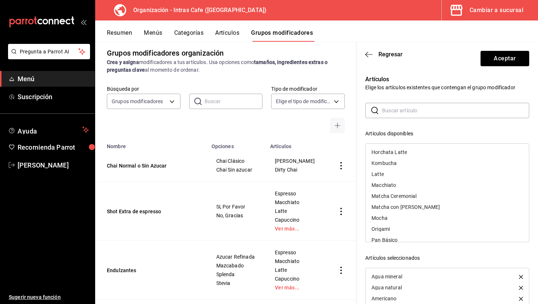
click at [406, 179] on div "Latte" at bounding box center [447, 174] width 163 height 11
click at [406, 179] on div "Macchiato" at bounding box center [447, 174] width 163 height 11
click at [405, 198] on div "Mocha" at bounding box center [447, 196] width 163 height 11
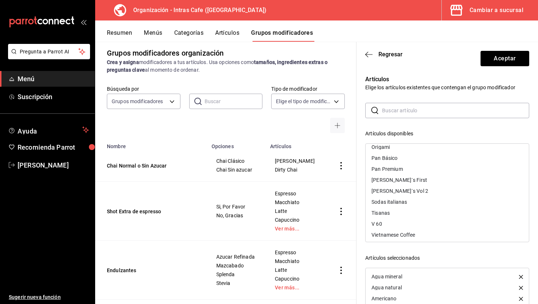
scroll to position [163, 0]
click at [404, 198] on div "Sodas italianas" at bounding box center [390, 197] width 36 height 5
click at [398, 206] on div "Tisanas" at bounding box center [447, 208] width 163 height 11
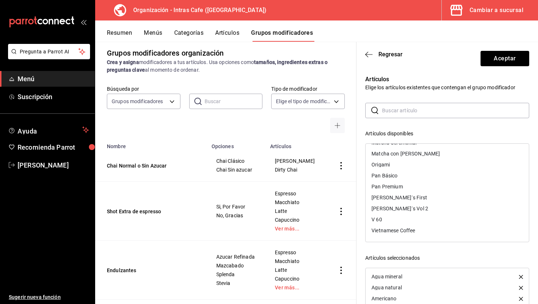
click at [397, 229] on div "Vietnamese Coffee" at bounding box center [394, 230] width 44 height 5
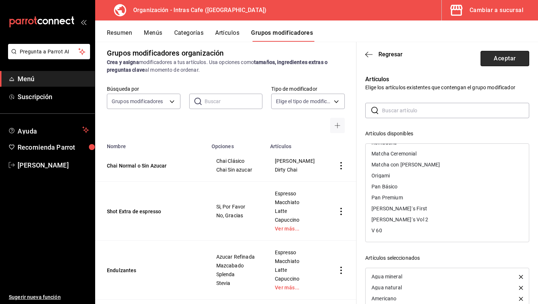
click at [484, 64] on button "Aceptar" at bounding box center [505, 58] width 49 height 15
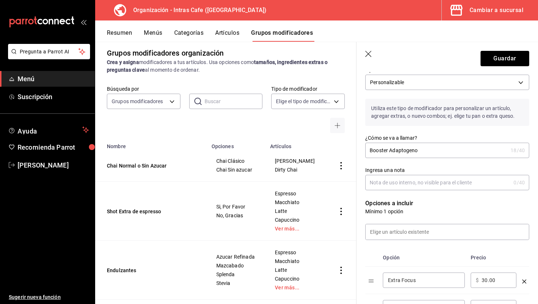
scroll to position [34, 0]
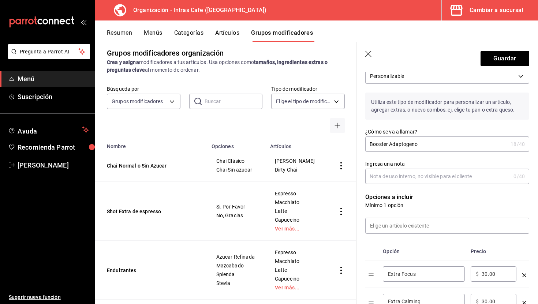
click at [408, 143] on input "Booster Adaptogeno" at bounding box center [436, 144] width 142 height 15
type input "[PERSON_NAME]´s Booster"
click at [395, 175] on input "Ingresa una nota" at bounding box center [437, 176] width 145 height 15
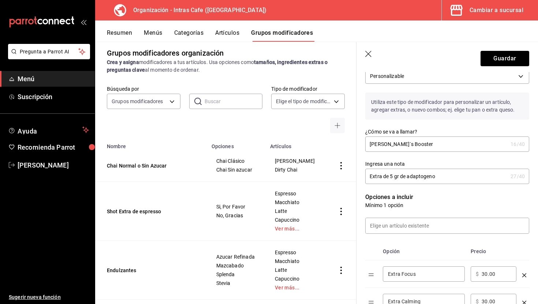
click at [408, 178] on input "Extra de 5 gr de adaptogeno" at bounding box center [436, 176] width 142 height 15
click at [450, 179] on input "Extra de 5 gr de blned adaptogeno" at bounding box center [436, 176] width 142 height 15
click at [411, 177] on input "Extra de 5 gr de blned adaptogenos" at bounding box center [436, 176] width 142 height 15
type input "Extra de 5 gr de blend adaptogenos"
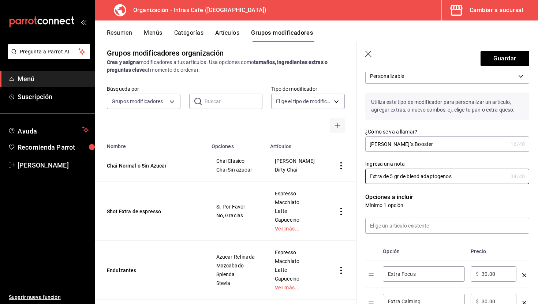
click at [438, 190] on div "Opciones a incluir Mínimo 1 opción Opción Precio Extra Focus ​ ​ $ 30.00 ​ Extr…" at bounding box center [443, 262] width 173 height 156
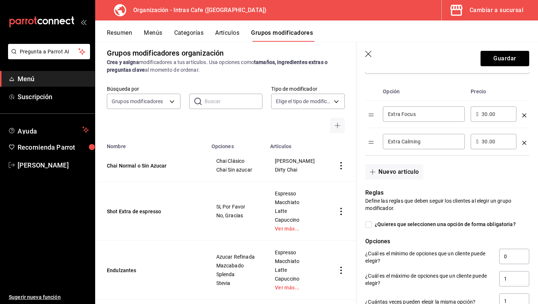
scroll to position [197, 0]
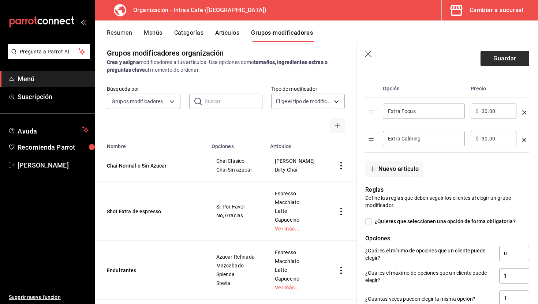
click at [503, 61] on button "Guardar" at bounding box center [505, 58] width 49 height 15
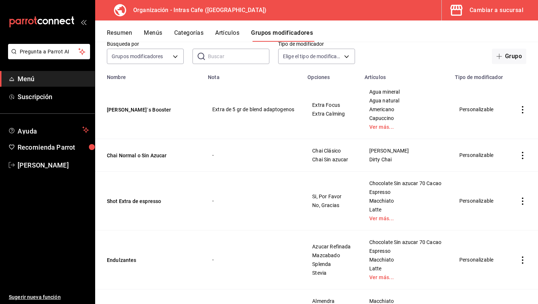
scroll to position [41, 0]
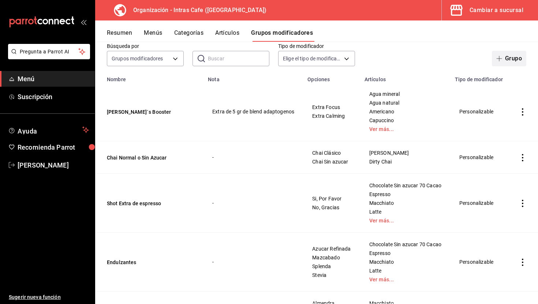
click at [510, 55] on button "Grupo" at bounding box center [509, 58] width 34 height 15
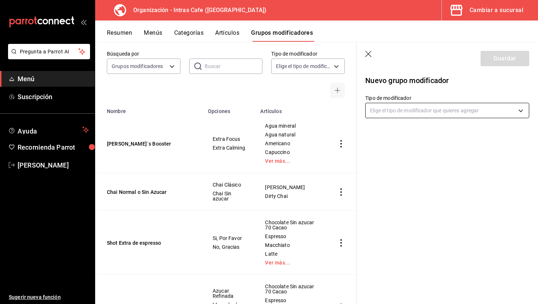
click at [420, 107] on body "Pregunta a Parrot AI Menú Suscripción Ayuda Recomienda Parrot [PERSON_NAME] Sug…" at bounding box center [269, 152] width 538 height 304
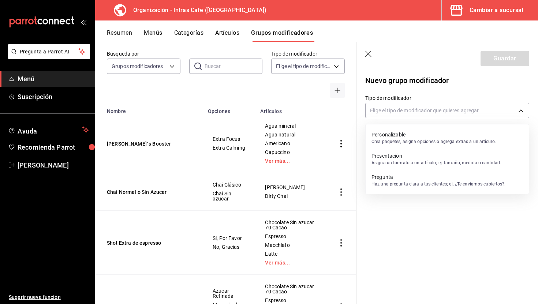
click at [420, 138] on p "Personalizable" at bounding box center [434, 134] width 125 height 7
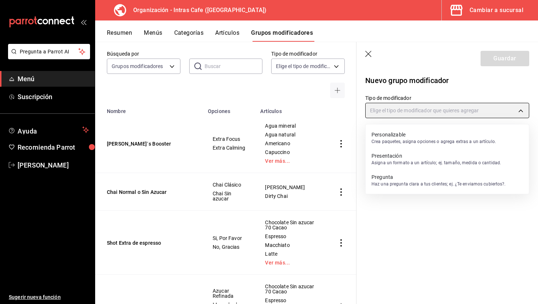
type input "CUSTOMIZABLE"
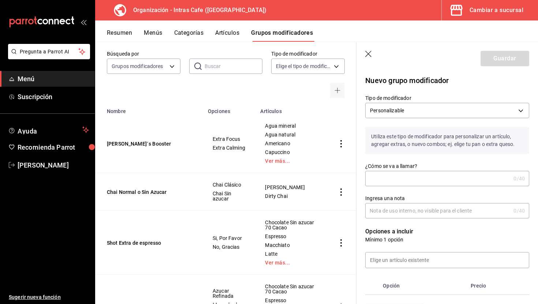
click at [413, 172] on input "¿Cómo se va a llamar?" at bounding box center [437, 178] width 145 height 15
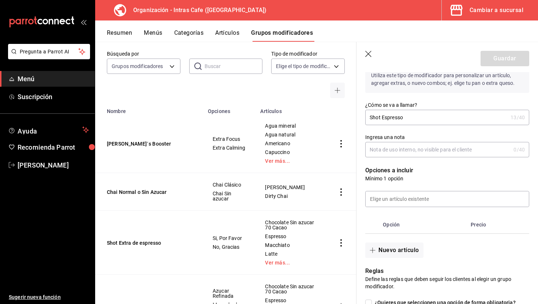
scroll to position [62, 0]
type input "Shot Espresso"
click at [413, 144] on input "Ingresa una nota" at bounding box center [437, 149] width 145 height 15
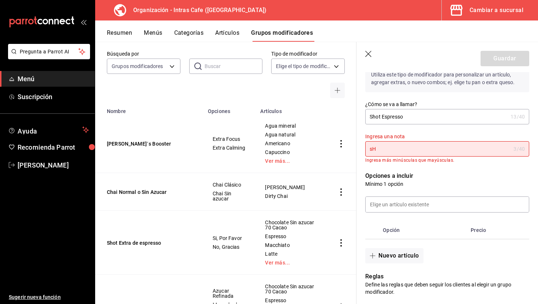
type input "s"
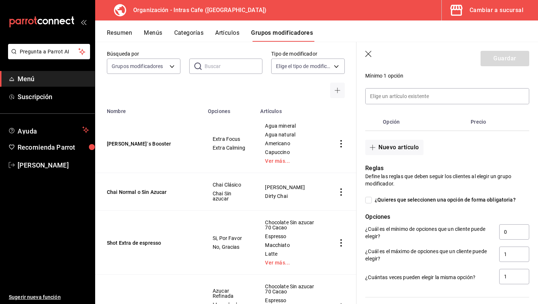
scroll to position [164, 0]
type input "Shot extra"
click at [410, 152] on button "Nuevo artículo" at bounding box center [394, 147] width 58 height 15
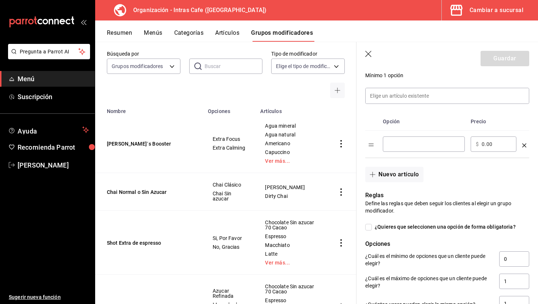
click at [414, 146] on input "optionsTable" at bounding box center [424, 144] width 72 height 7
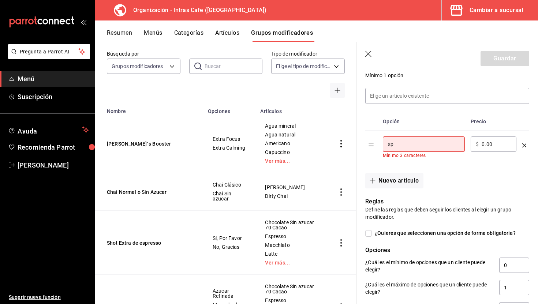
type input "s"
type input "e"
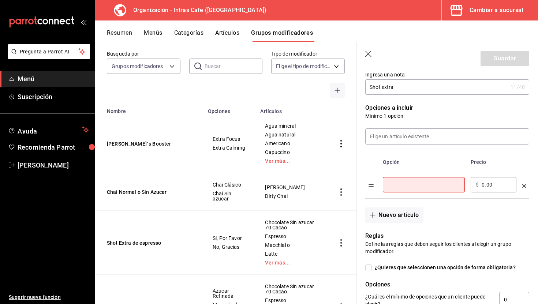
scroll to position [122, 0]
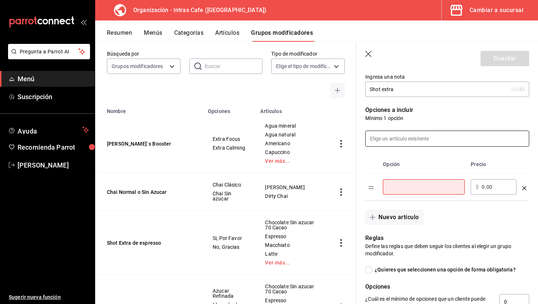
click at [403, 134] on input at bounding box center [447, 138] width 163 height 15
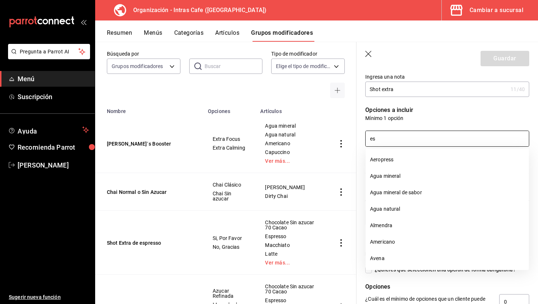
type input "esp"
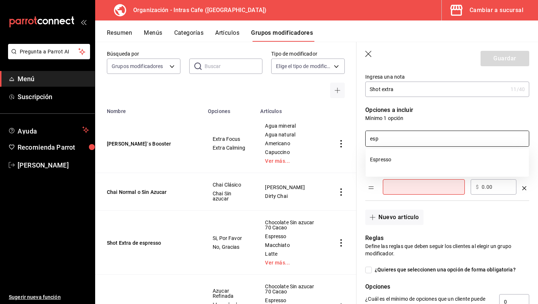
click at [407, 142] on input "esp" at bounding box center [447, 138] width 163 height 15
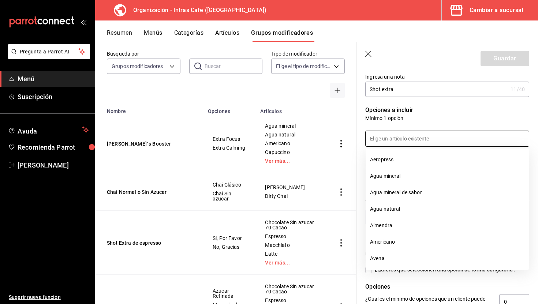
click at [424, 123] on div at bounding box center [443, 134] width 173 height 25
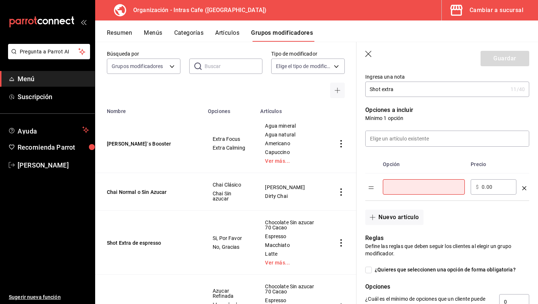
click at [397, 188] on input "optionsTable" at bounding box center [424, 186] width 72 height 7
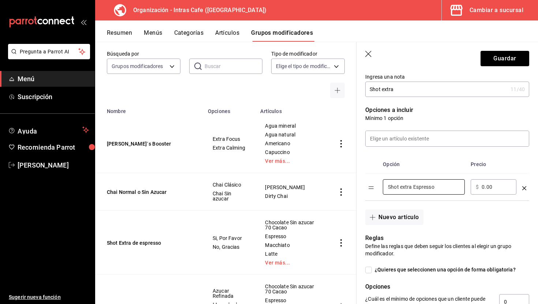
type input "Shot extra Espresso"
click at [485, 183] on div "​ $ 0.00 ​" at bounding box center [494, 186] width 46 height 15
click at [486, 198] on td "​ $ 0.00 ​" at bounding box center [494, 187] width 52 height 27
click at [486, 192] on div "​ $ 0.00 ​" at bounding box center [494, 186] width 46 height 15
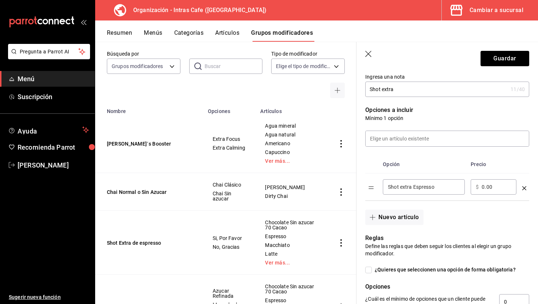
click at [489, 191] on div "​ $ 0.00 ​" at bounding box center [494, 186] width 46 height 15
click at [492, 190] on input "0.00" at bounding box center [497, 186] width 30 height 7
type input "0.00"
type input "20.00"
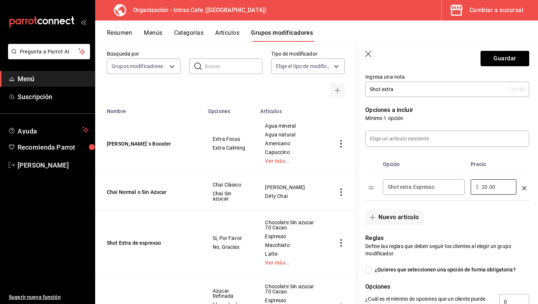
click at [468, 176] on td "​ $ 20.00 ​" at bounding box center [494, 187] width 52 height 27
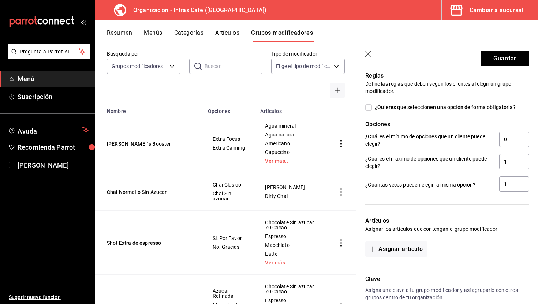
scroll to position [324, 0]
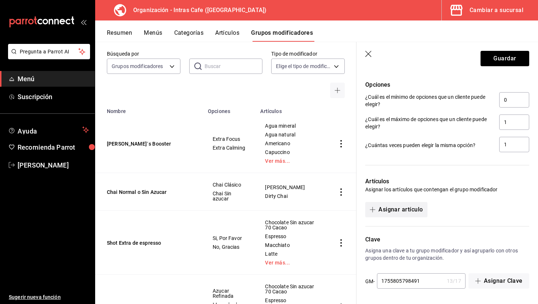
click at [412, 214] on button "Asignar artículo" at bounding box center [396, 209] width 62 height 15
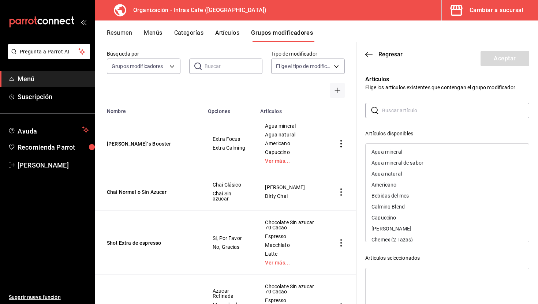
scroll to position [23, 0]
click at [409, 185] on div "Bebidas del mes" at bounding box center [390, 184] width 37 height 5
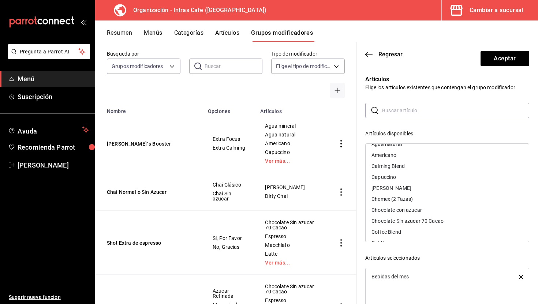
scroll to position [41, 0]
click at [413, 178] on div "Capuccino" at bounding box center [447, 176] width 163 height 11
click at [413, 178] on div "[PERSON_NAME]" at bounding box center [447, 176] width 163 height 11
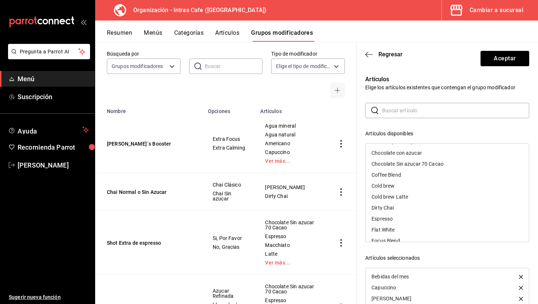
scroll to position [96, 0]
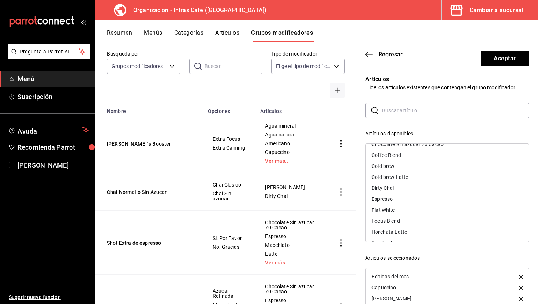
click at [410, 190] on div "Dirty Chai" at bounding box center [447, 188] width 163 height 11
click at [409, 198] on div "Flat White" at bounding box center [447, 199] width 163 height 11
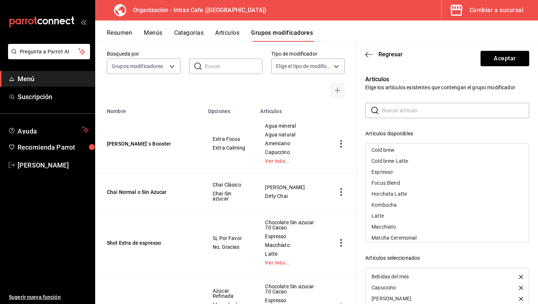
scroll to position [112, 0]
click at [409, 193] on div "Horchata Latte" at bounding box center [447, 193] width 163 height 11
click at [407, 197] on div "Latte" at bounding box center [447, 194] width 163 height 11
click at [409, 197] on div "Macchiato" at bounding box center [447, 194] width 163 height 11
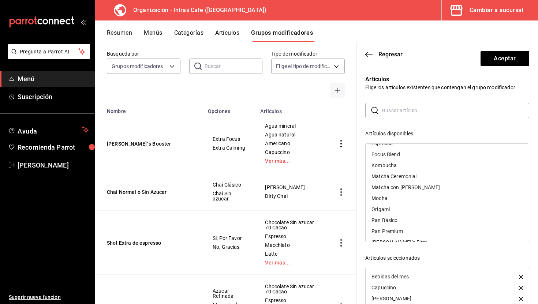
scroll to position [143, 0]
click at [409, 189] on div "Mocha" at bounding box center [447, 186] width 163 height 11
click at [409, 177] on div "[PERSON_NAME]´s First" at bounding box center [447, 175] width 163 height 11
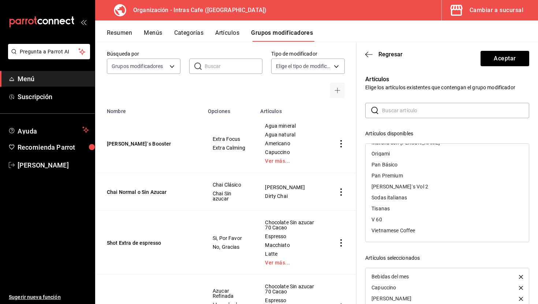
click at [406, 231] on div "Vietnamese Coffee" at bounding box center [394, 230] width 44 height 5
click at [500, 67] on header "Regresar Aceptar" at bounding box center [448, 57] width 182 height 30
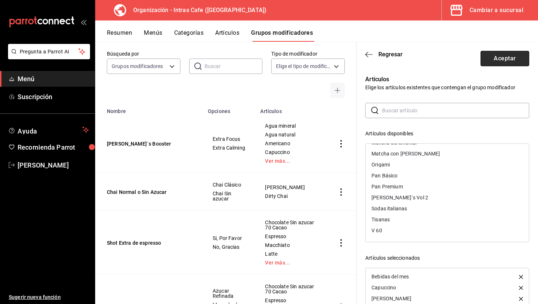
click at [500, 64] on button "Aceptar" at bounding box center [505, 58] width 49 height 15
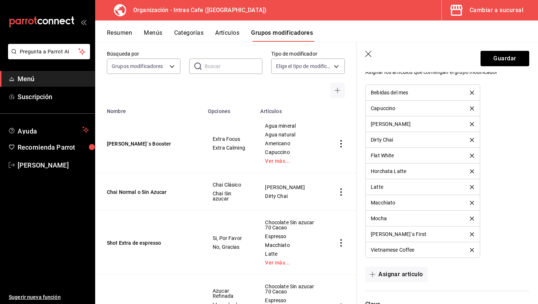
scroll to position [443, 0]
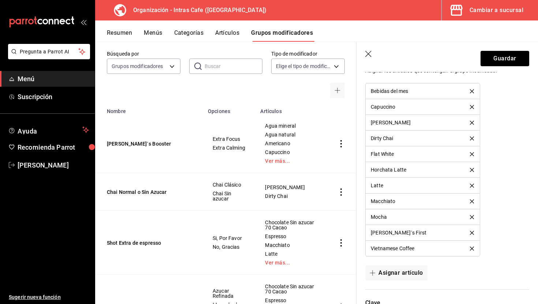
click at [471, 230] on li "[PERSON_NAME]´s First" at bounding box center [423, 233] width 114 height 16
click at [472, 232] on icon "delete" at bounding box center [472, 233] width 4 height 4
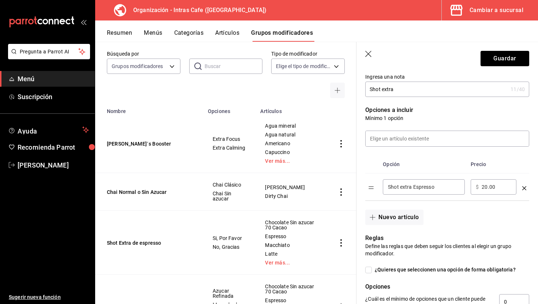
scroll to position [123, 0]
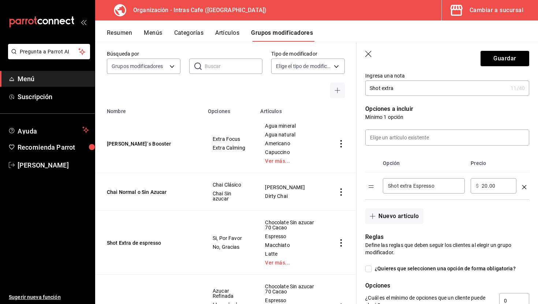
click at [402, 185] on input "Shot extra Espresso" at bounding box center [424, 185] width 72 height 7
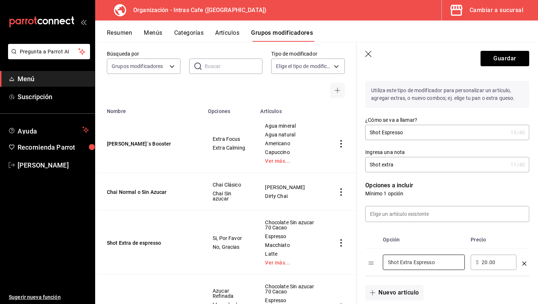
scroll to position [47, 0]
type input "Shot Extra Espresso"
click at [412, 166] on input "Shot extra" at bounding box center [436, 164] width 142 height 15
type input "Shot extra espresso"
click at [430, 150] on label "Ingresa una nota" at bounding box center [447, 151] width 164 height 5
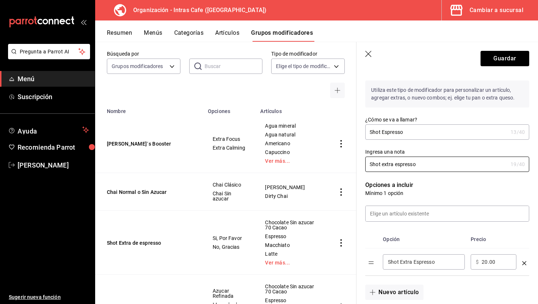
click at [430, 157] on input "Shot extra espresso" at bounding box center [436, 164] width 142 height 15
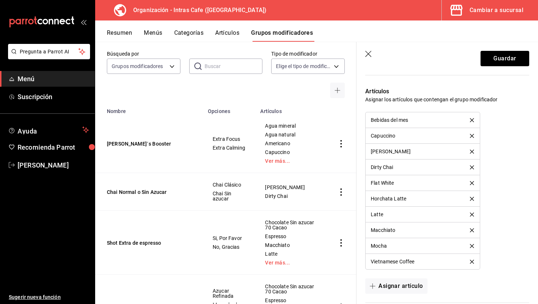
scroll to position [417, 0]
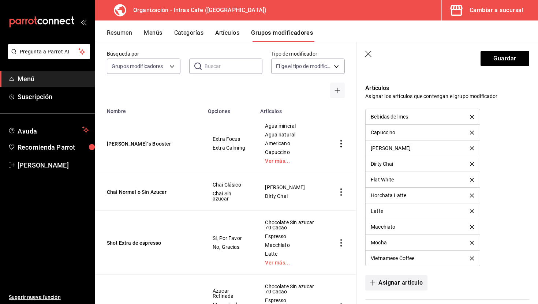
click at [397, 282] on button "Asignar artículo" at bounding box center [396, 282] width 62 height 15
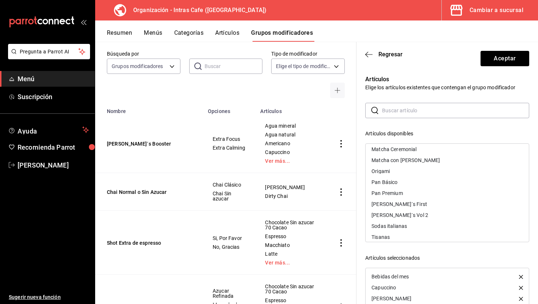
scroll to position [185, 0]
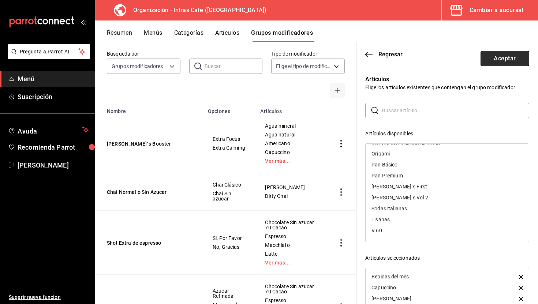
click at [502, 59] on button "Aceptar" at bounding box center [505, 58] width 49 height 15
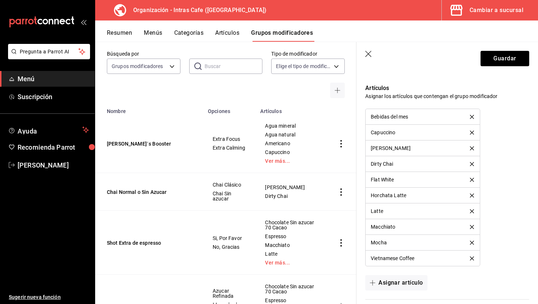
scroll to position [324, 0]
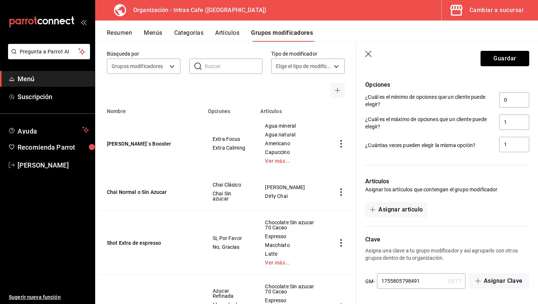
click at [502, 59] on button "Guardar" at bounding box center [505, 58] width 49 height 15
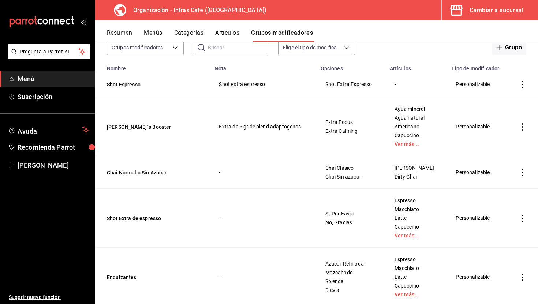
scroll to position [50, 0]
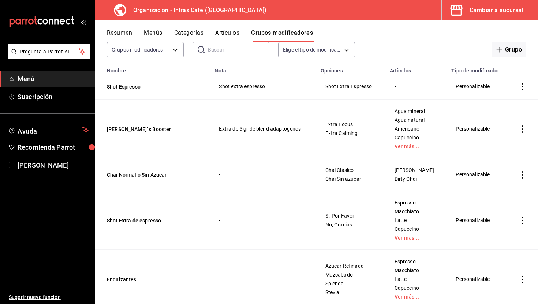
click at [523, 223] on icon "actions" at bounding box center [522, 220] width 1 height 7
click at [521, 85] on div at bounding box center [269, 152] width 538 height 304
click at [522, 85] on icon "actions" at bounding box center [522, 86] width 7 height 7
click at [498, 107] on span "Editar" at bounding box center [500, 104] width 19 height 8
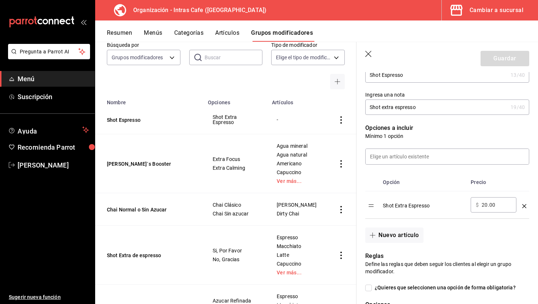
scroll to position [140, 0]
click at [370, 54] on icon "button" at bounding box center [368, 54] width 7 height 7
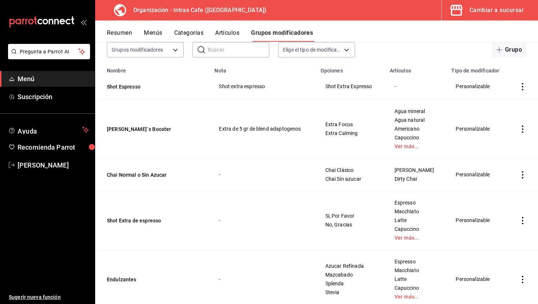
scroll to position [33, 0]
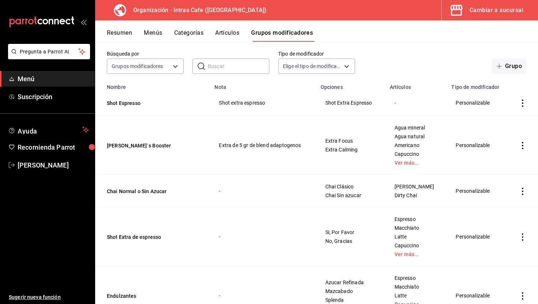
click at [524, 238] on icon "actions" at bounding box center [522, 237] width 7 height 7
click at [494, 288] on span "Eliminar" at bounding box center [500, 285] width 19 height 8
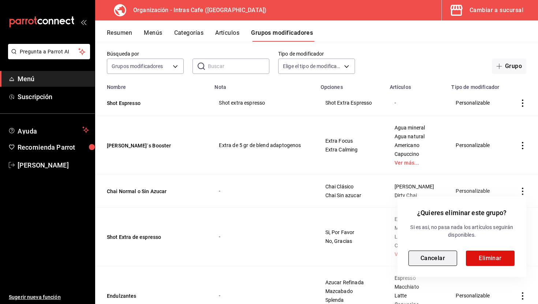
click at [454, 259] on button "Cancelar" at bounding box center [433, 258] width 49 height 15
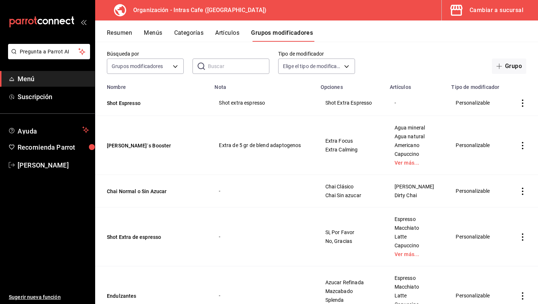
click at [523, 233] on td "simple table" at bounding box center [523, 237] width 31 height 59
click at [522, 237] on icon "actions" at bounding box center [522, 237] width 7 height 7
click at [491, 249] on li "Editar" at bounding box center [494, 254] width 44 height 15
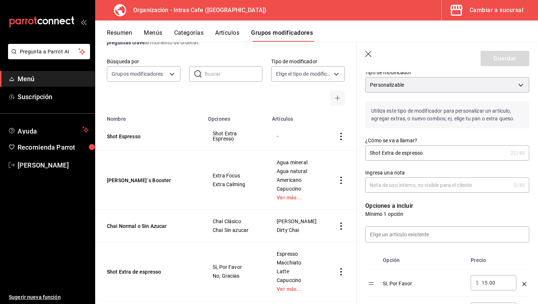
scroll to position [62, 0]
click at [371, 56] on icon "button" at bounding box center [368, 54] width 7 height 7
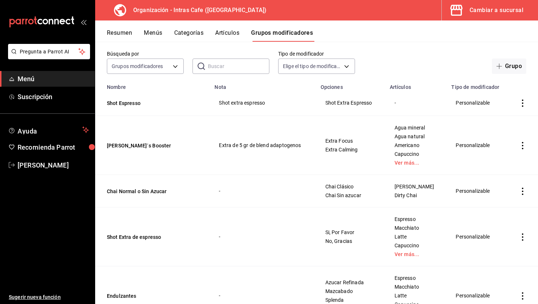
click at [523, 237] on icon "actions" at bounding box center [522, 237] width 1 height 7
click at [493, 282] on span "Eliminar" at bounding box center [500, 284] width 19 height 6
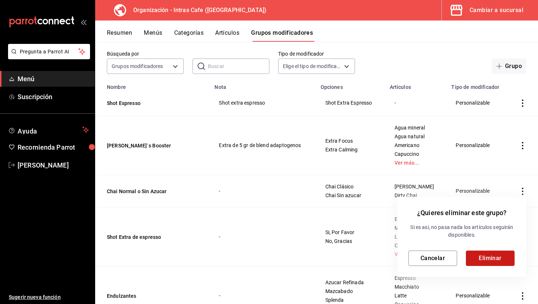
click at [486, 255] on button "Eliminar" at bounding box center [490, 258] width 49 height 15
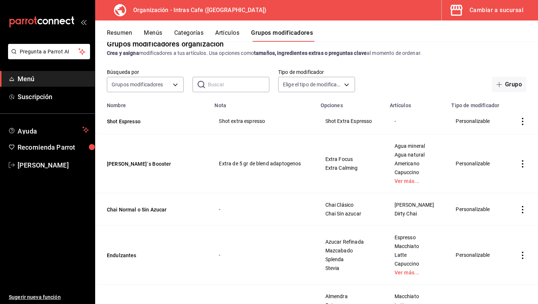
scroll to position [16, 0]
click at [125, 34] on button "Resumen" at bounding box center [119, 35] width 25 height 12
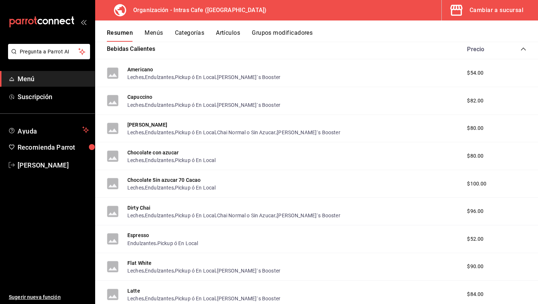
scroll to position [127, 0]
click at [148, 123] on button "[PERSON_NAME]" at bounding box center [147, 124] width 40 height 7
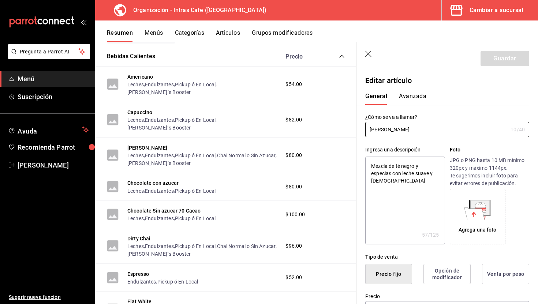
type textarea "x"
type input "$80.00"
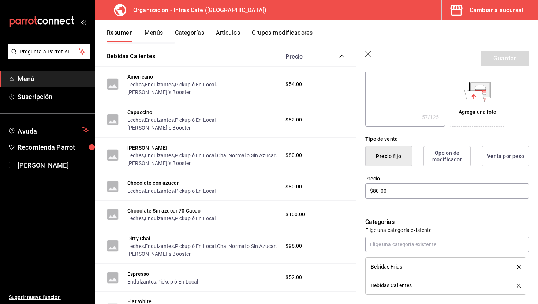
scroll to position [118, 0]
click at [404, 194] on input "$80.00" at bounding box center [447, 190] width 164 height 15
click at [417, 194] on input "$80.00" at bounding box center [447, 190] width 164 height 15
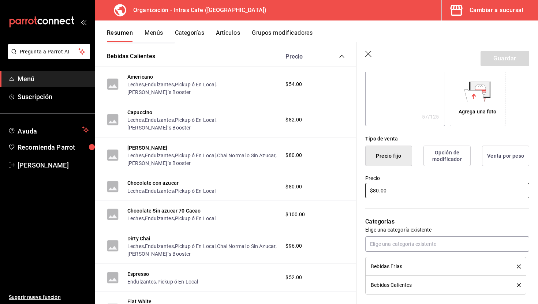
type textarea "x"
type input "$9.00"
type textarea "x"
type input "$90.00"
type textarea "x"
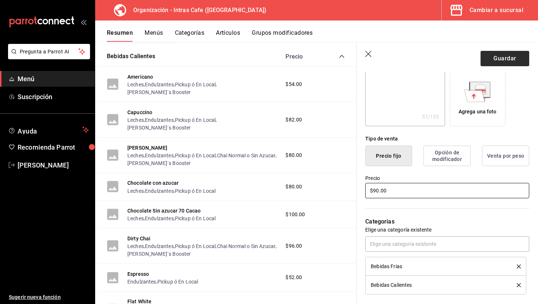
type input "$90.00"
click at [508, 61] on button "Guardar" at bounding box center [505, 58] width 49 height 15
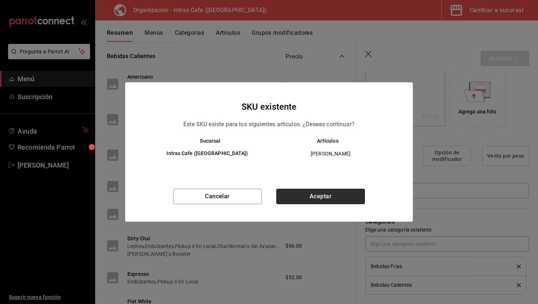
click at [302, 191] on button "Aceptar" at bounding box center [320, 196] width 89 height 15
type textarea "x"
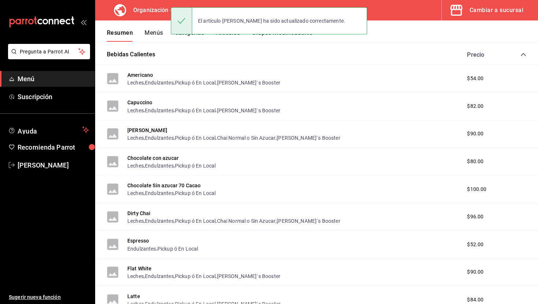
scroll to position [137, 0]
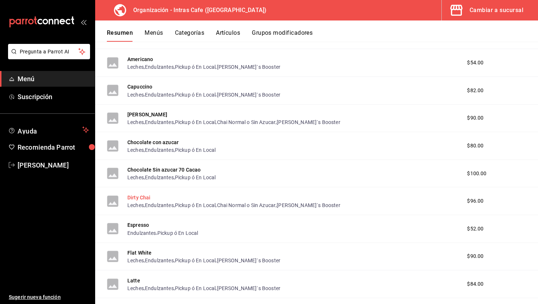
click at [143, 200] on button "Dirty Chai" at bounding box center [138, 197] width 23 height 7
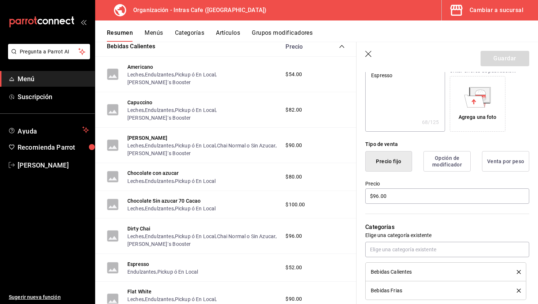
scroll to position [113, 0]
click at [409, 196] on input "$96.00" at bounding box center [447, 195] width 164 height 15
type textarea "x"
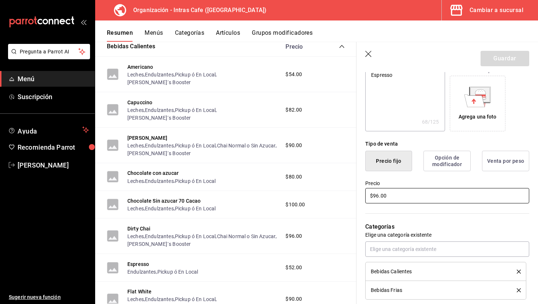
type input "$1.00"
type textarea "x"
type input "$10.00"
type textarea "x"
type input "$100.00"
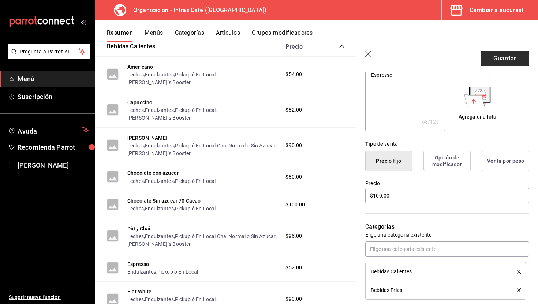
click at [493, 63] on button "Guardar" at bounding box center [505, 58] width 49 height 15
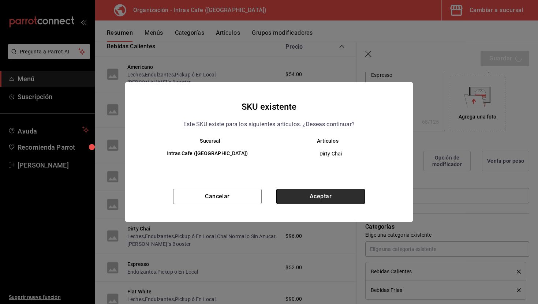
click at [315, 195] on button "Aceptar" at bounding box center [320, 196] width 89 height 15
type textarea "x"
type input "AR-1755806624909"
